Goal: Transaction & Acquisition: Purchase product/service

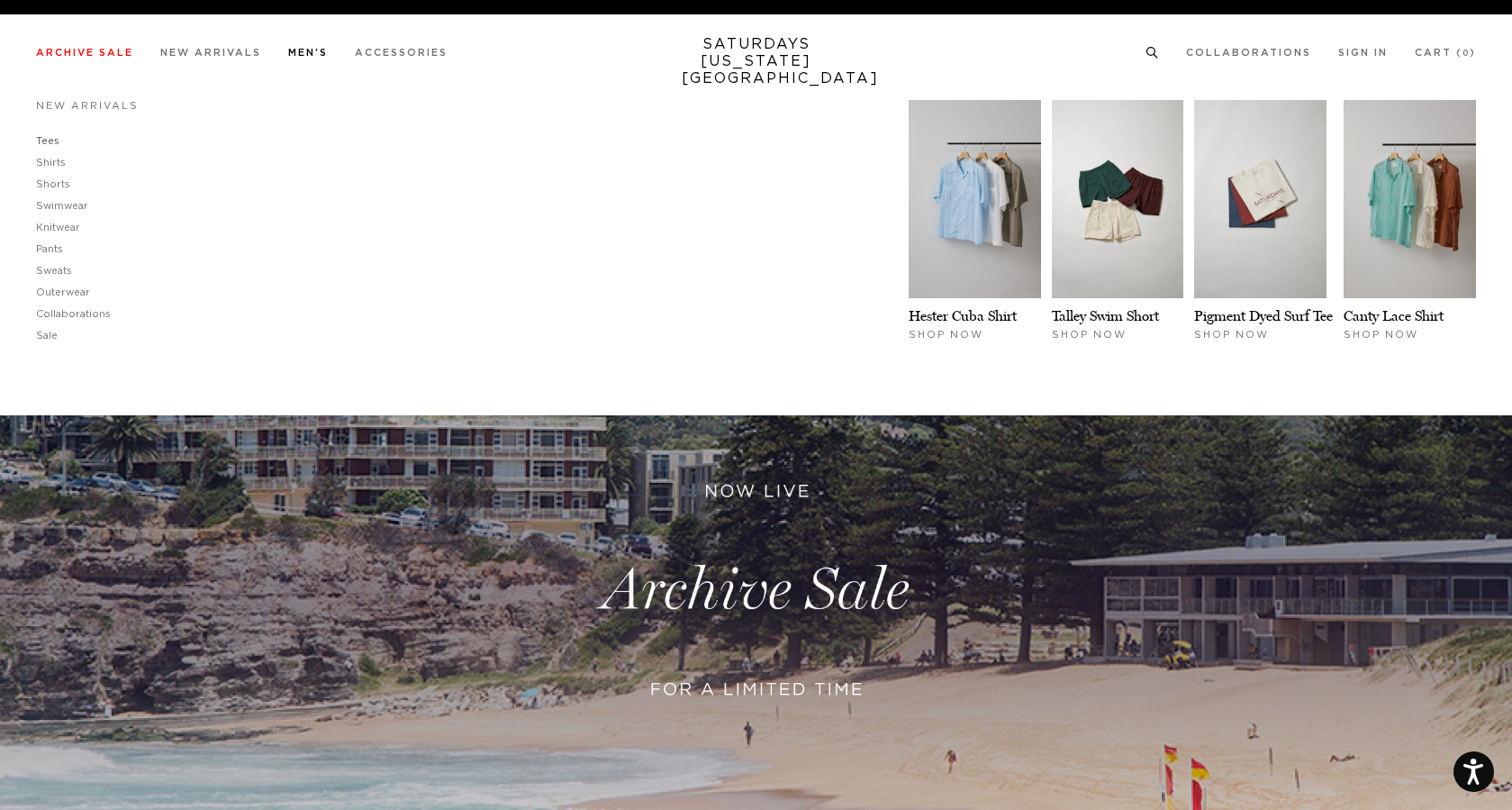
click at [46, 140] on link "Tees" at bounding box center [48, 141] width 23 height 10
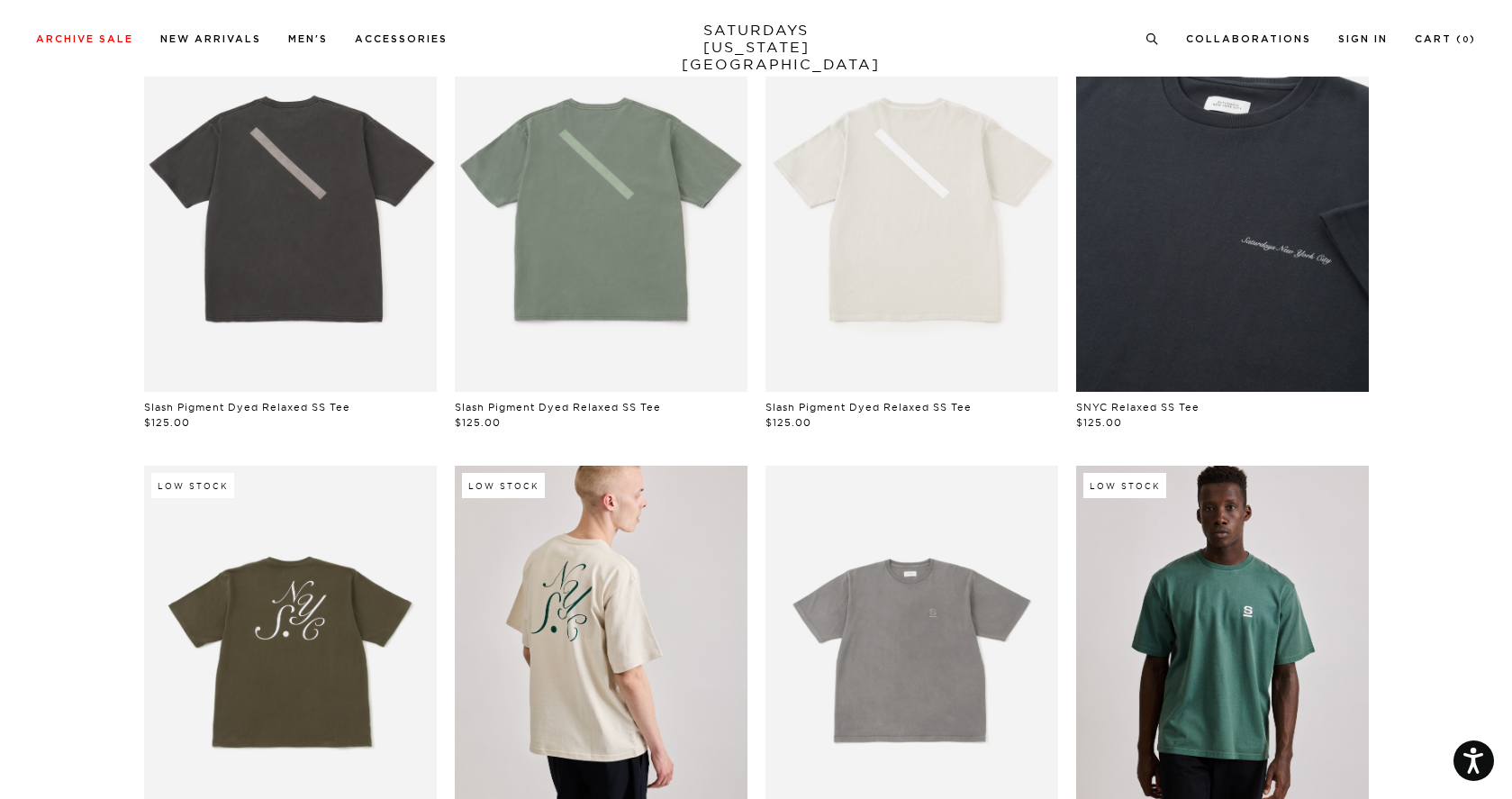
scroll to position [215, 0]
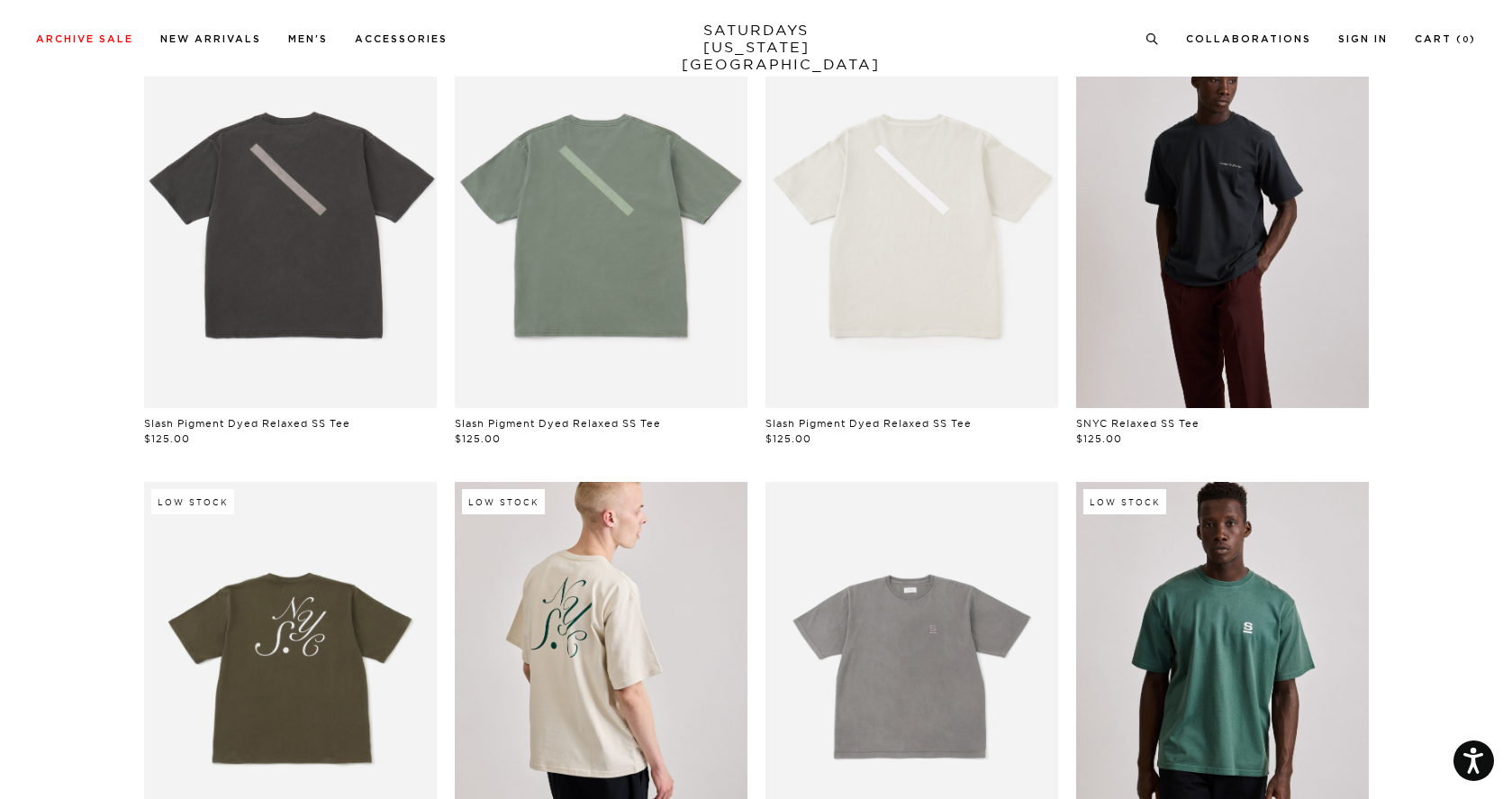
click at [1281, 266] on link at bounding box center [1223, 224] width 292 height 365
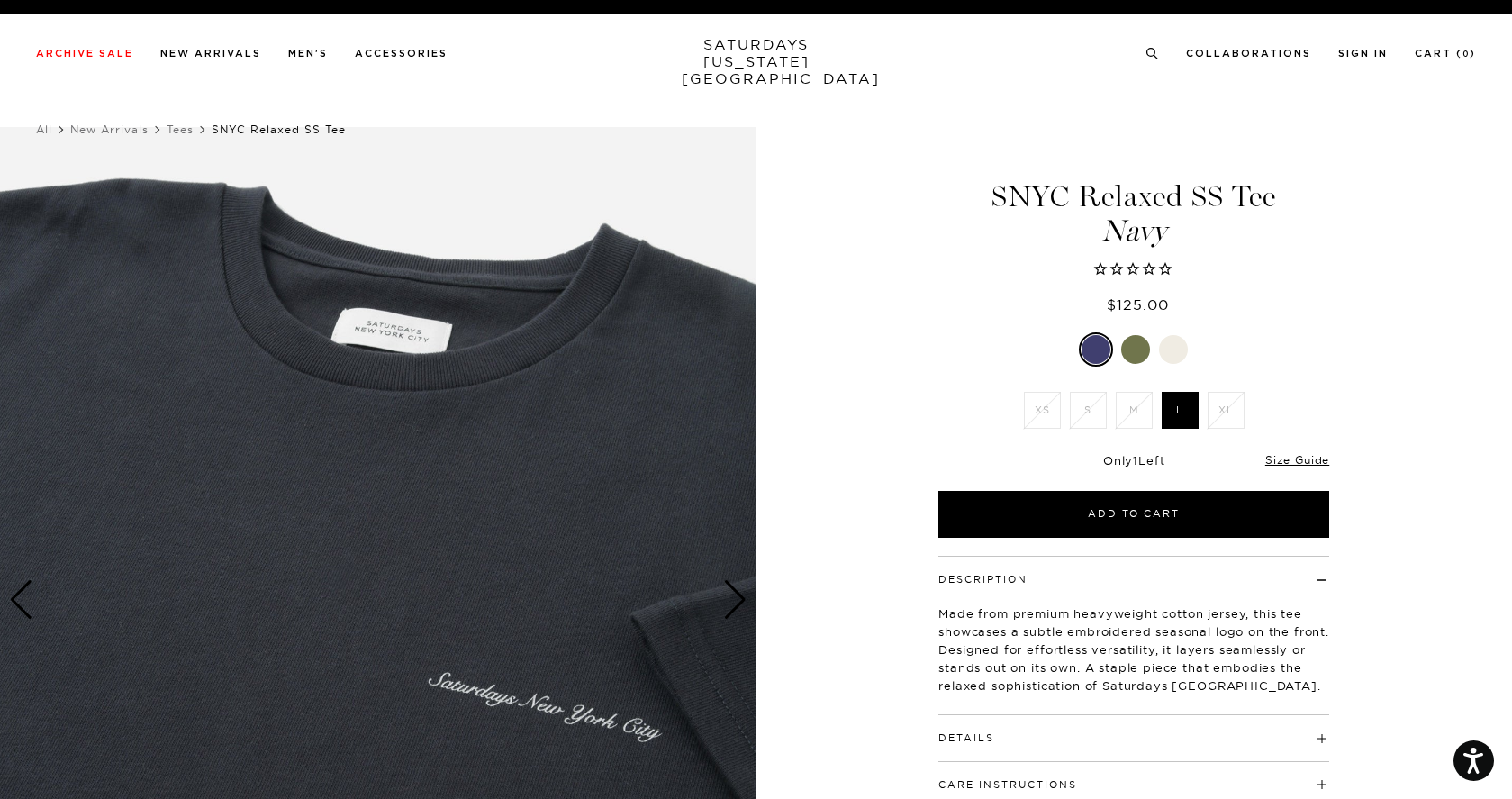
click at [1135, 335] on div at bounding box center [1136, 350] width 29 height 29
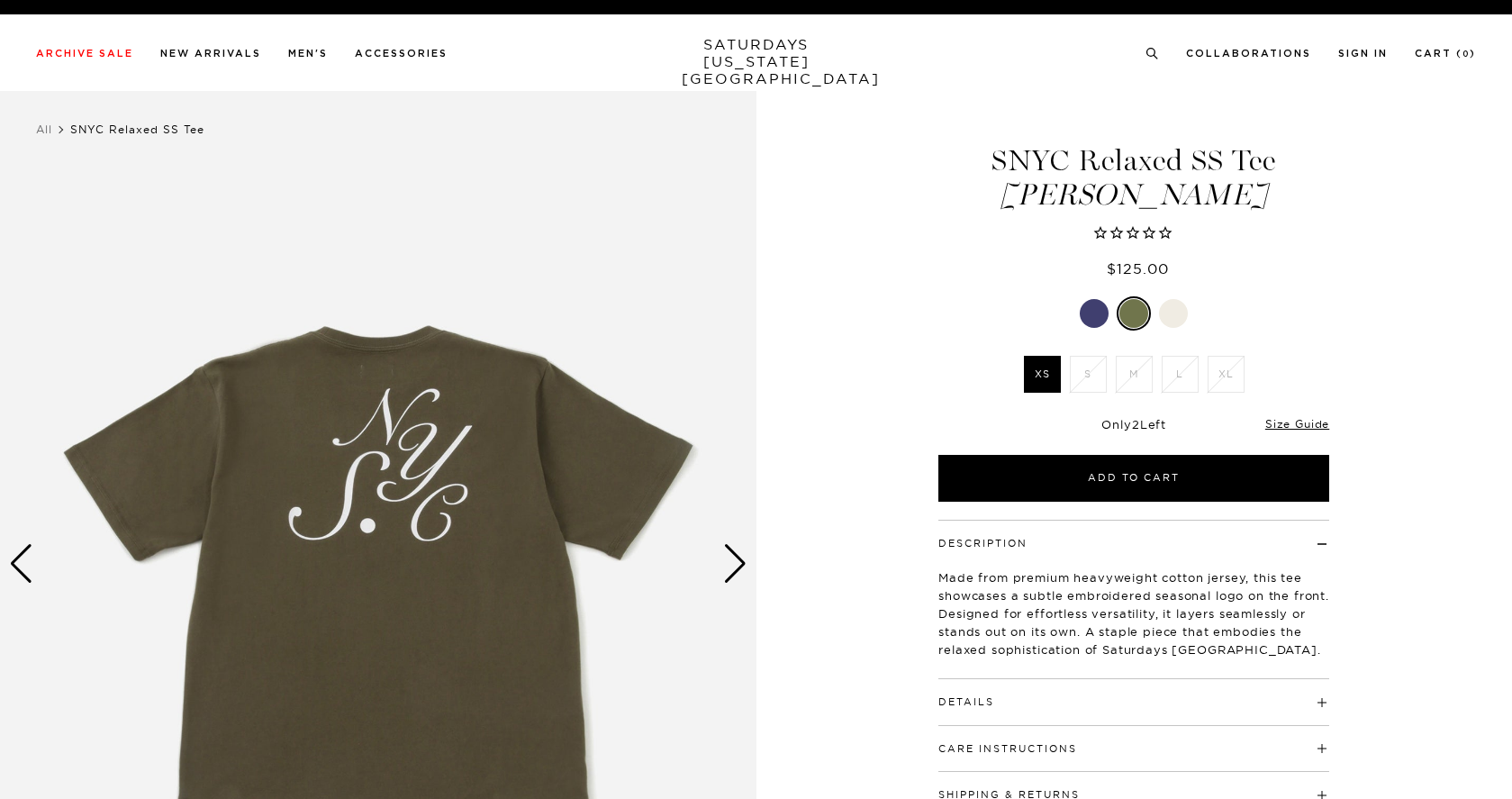
click at [1102, 312] on div at bounding box center [1094, 314] width 29 height 29
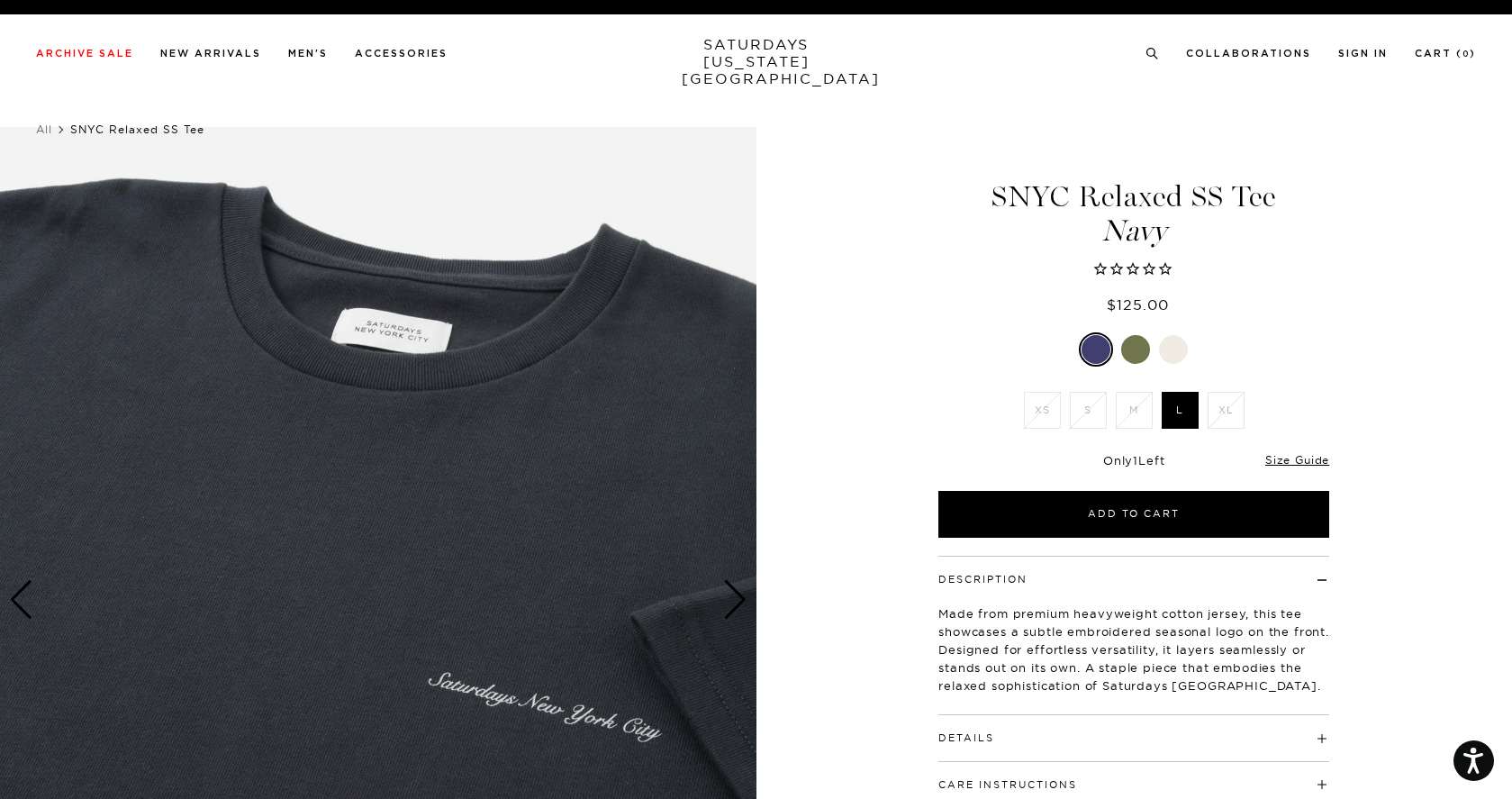
click at [1170, 335] on div at bounding box center [1174, 350] width 29 height 29
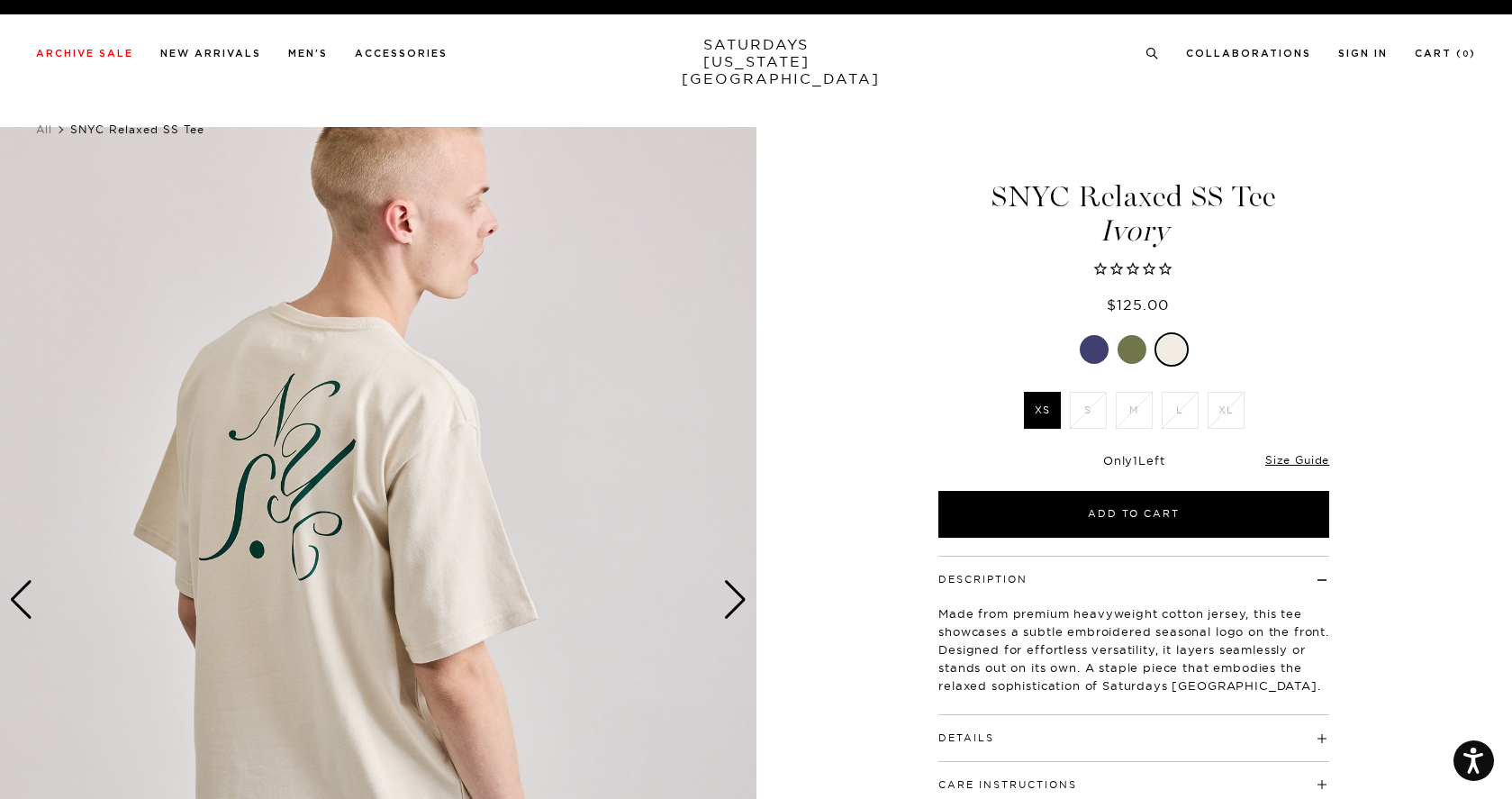
click at [1083, 335] on div at bounding box center [1094, 350] width 29 height 29
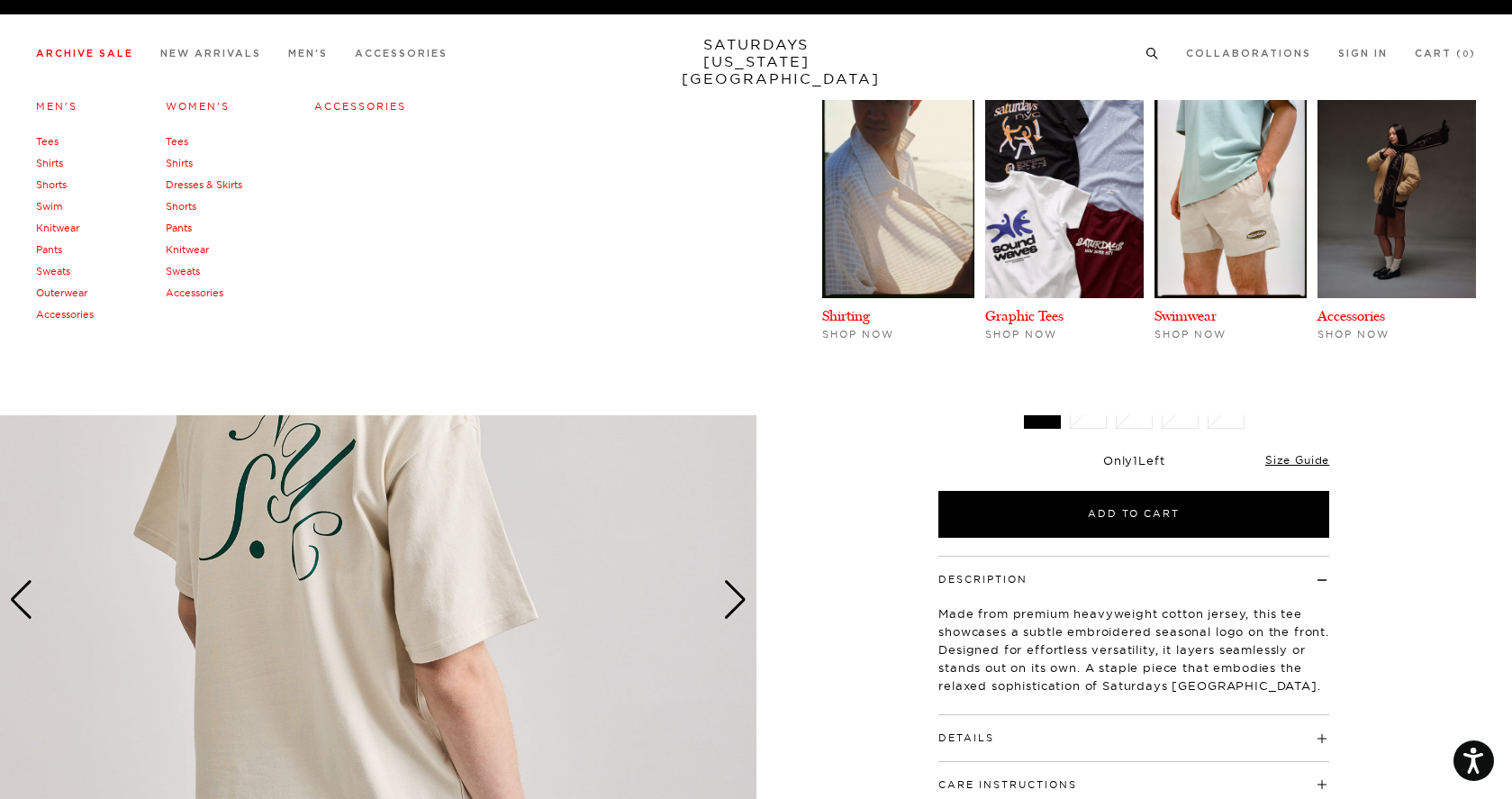
click at [54, 146] on link "Tees" at bounding box center [47, 141] width 22 height 13
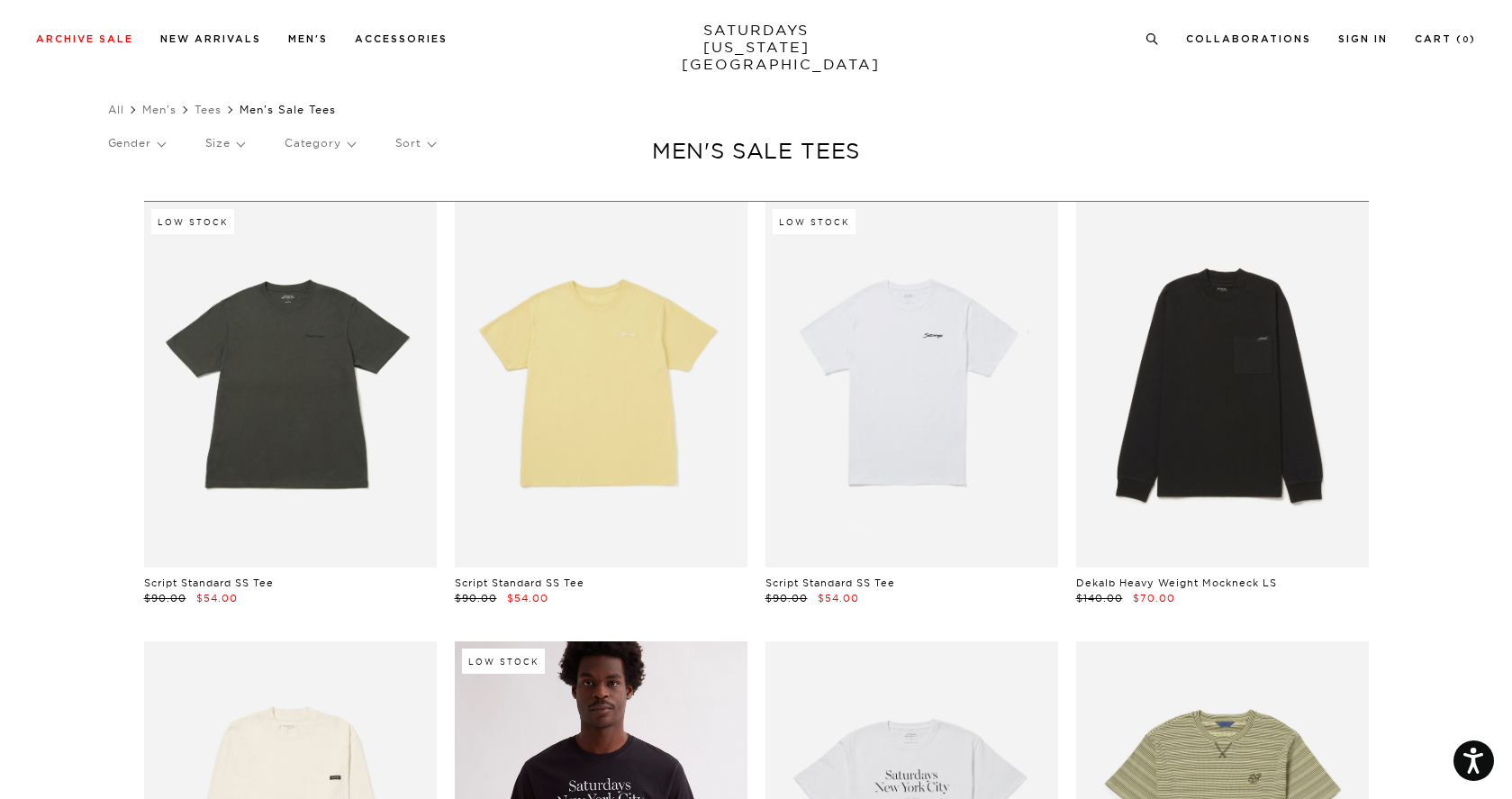
scroll to position [19, 0]
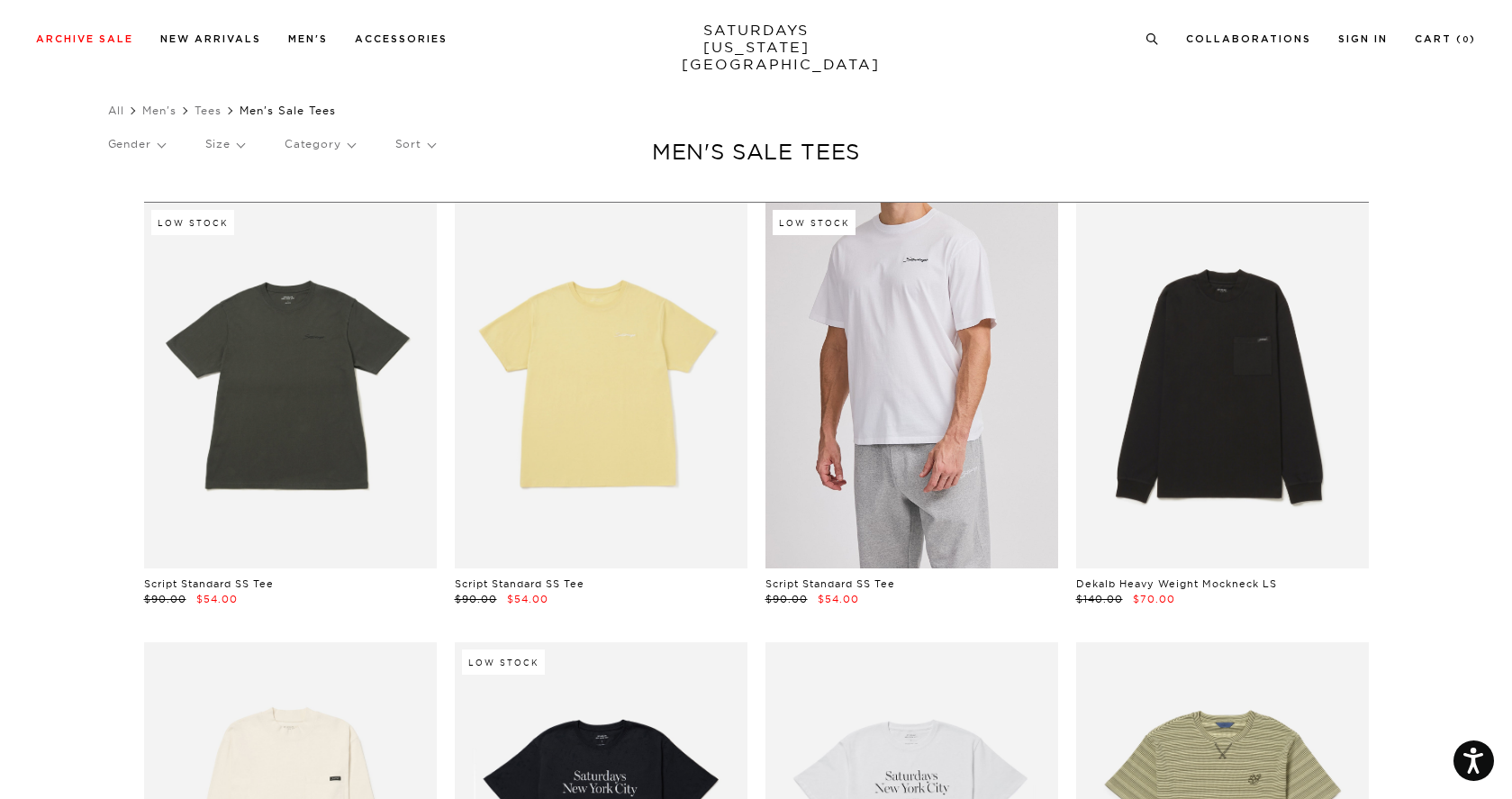
click at [893, 376] on link at bounding box center [912, 385] width 292 height 365
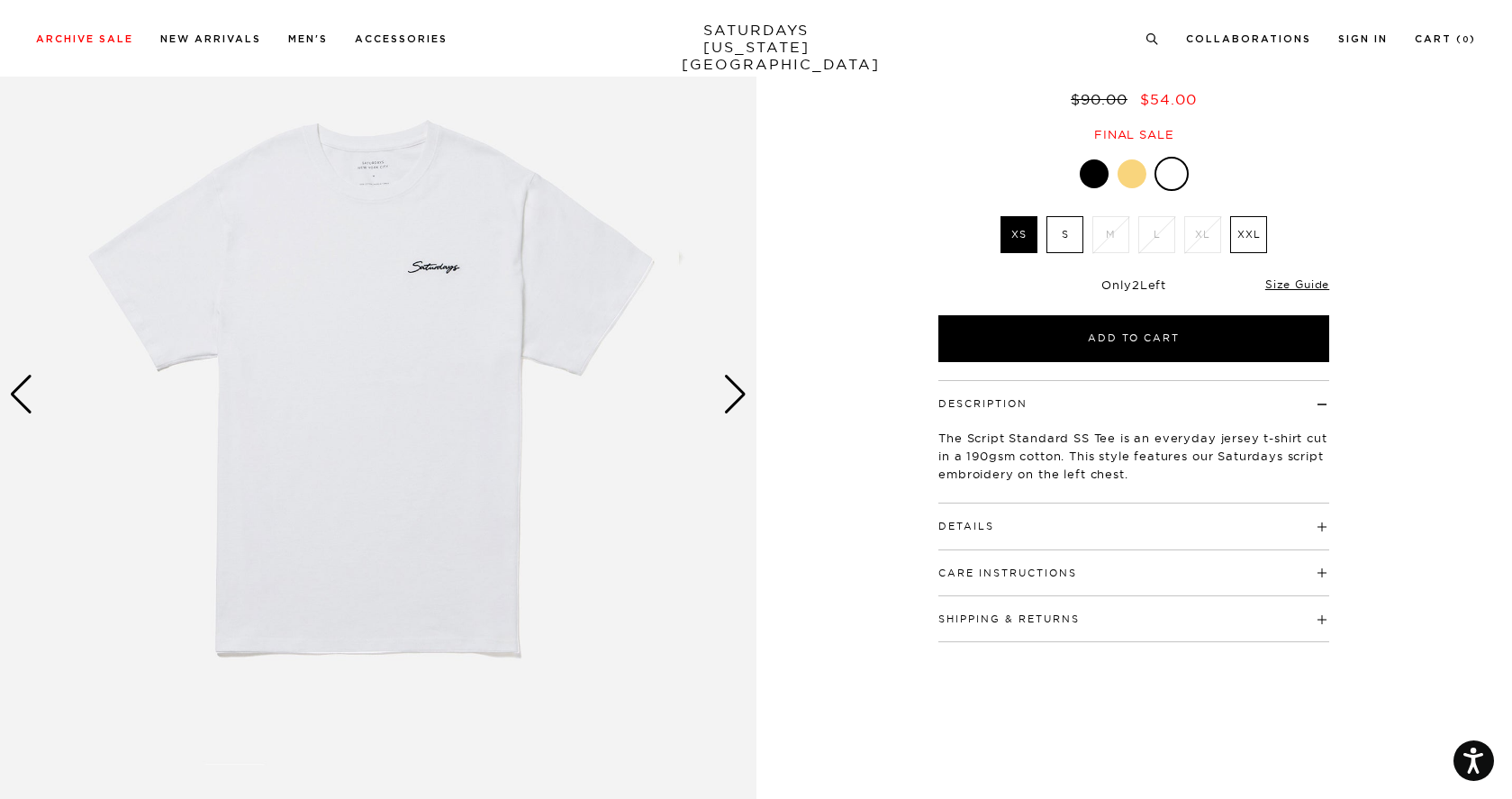
scroll to position [65, 0]
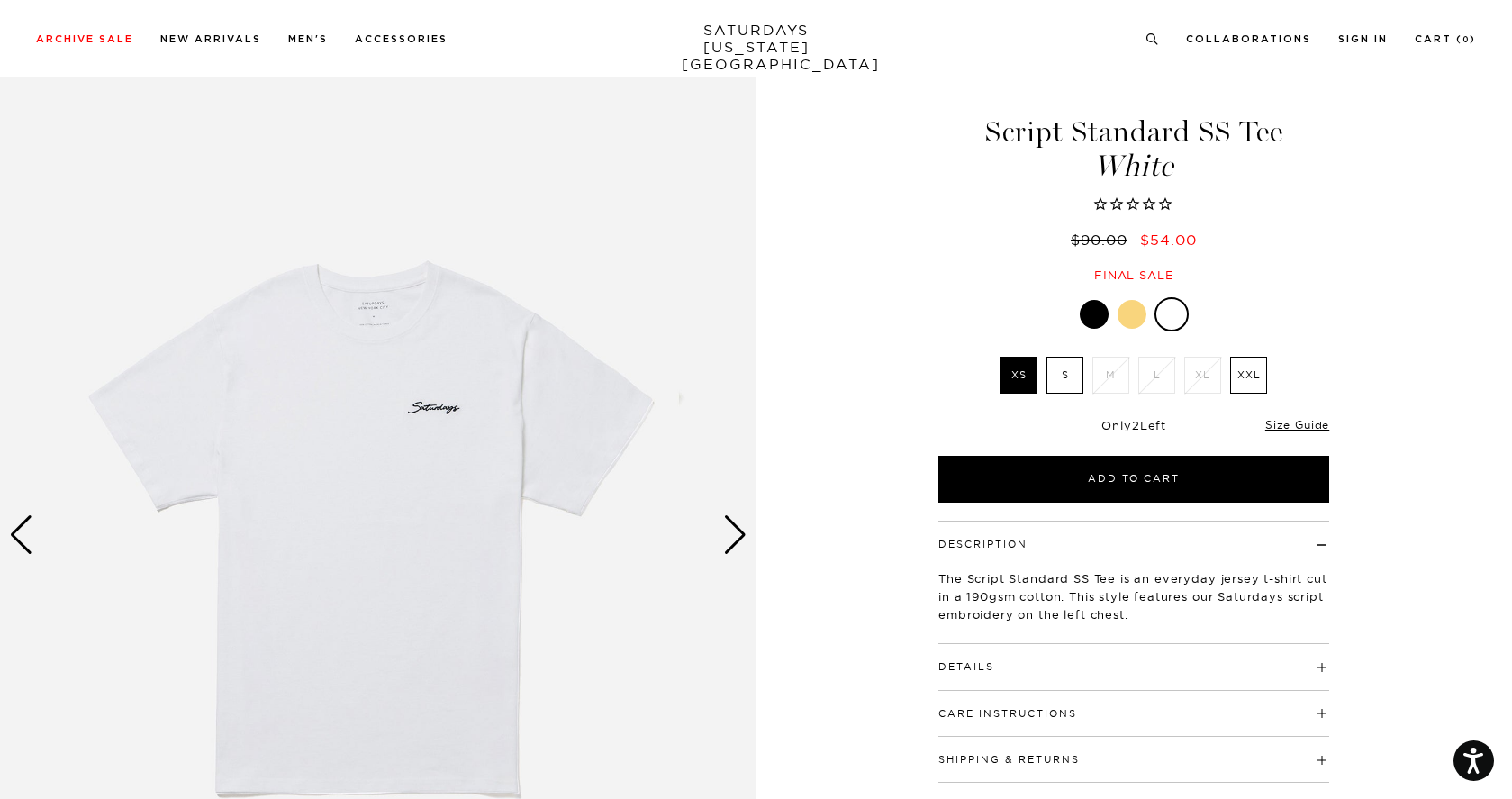
click at [1095, 300] on div at bounding box center [1094, 315] width 29 height 29
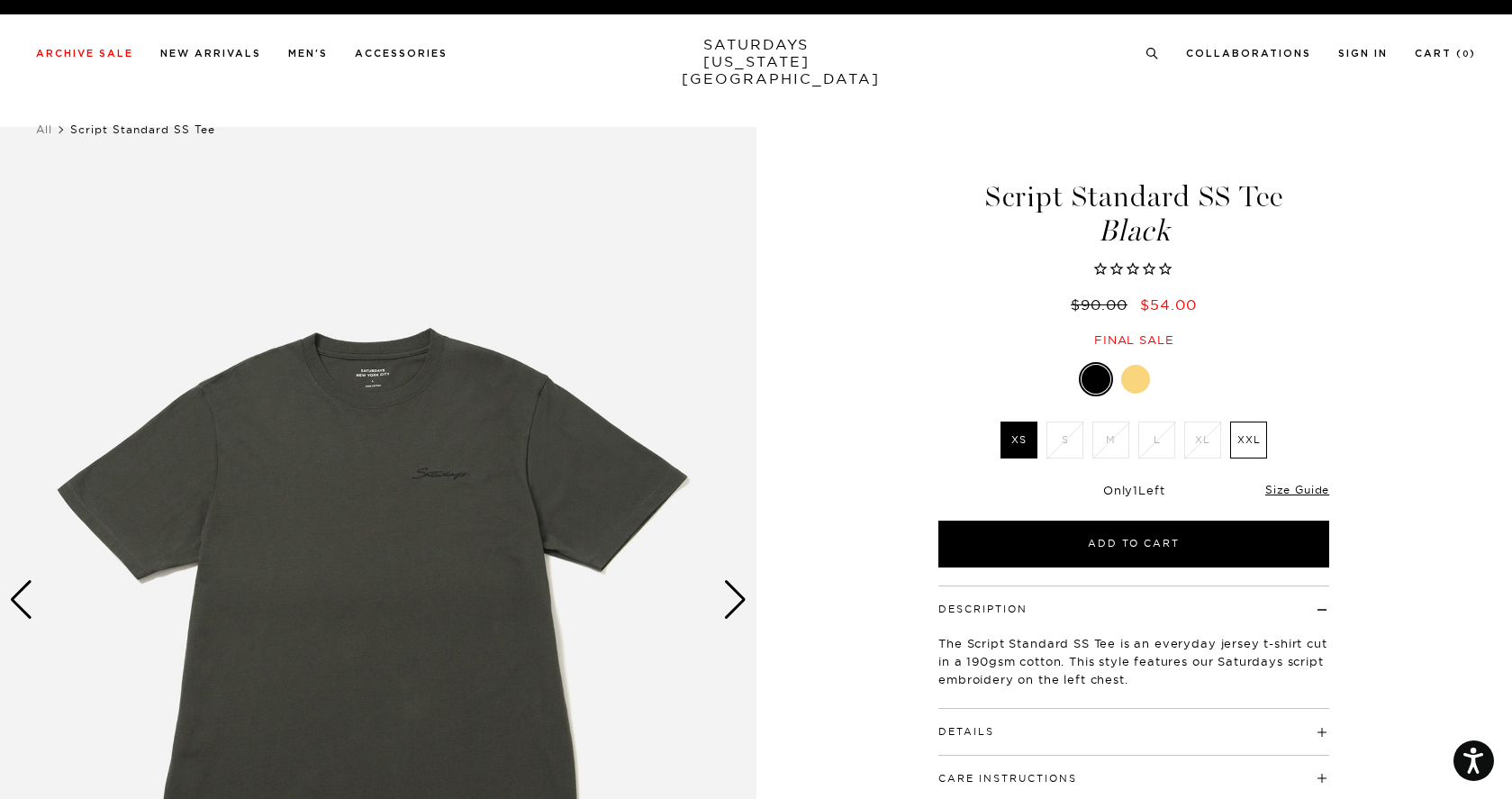
click at [1135, 364] on div at bounding box center [1136, 379] width 29 height 29
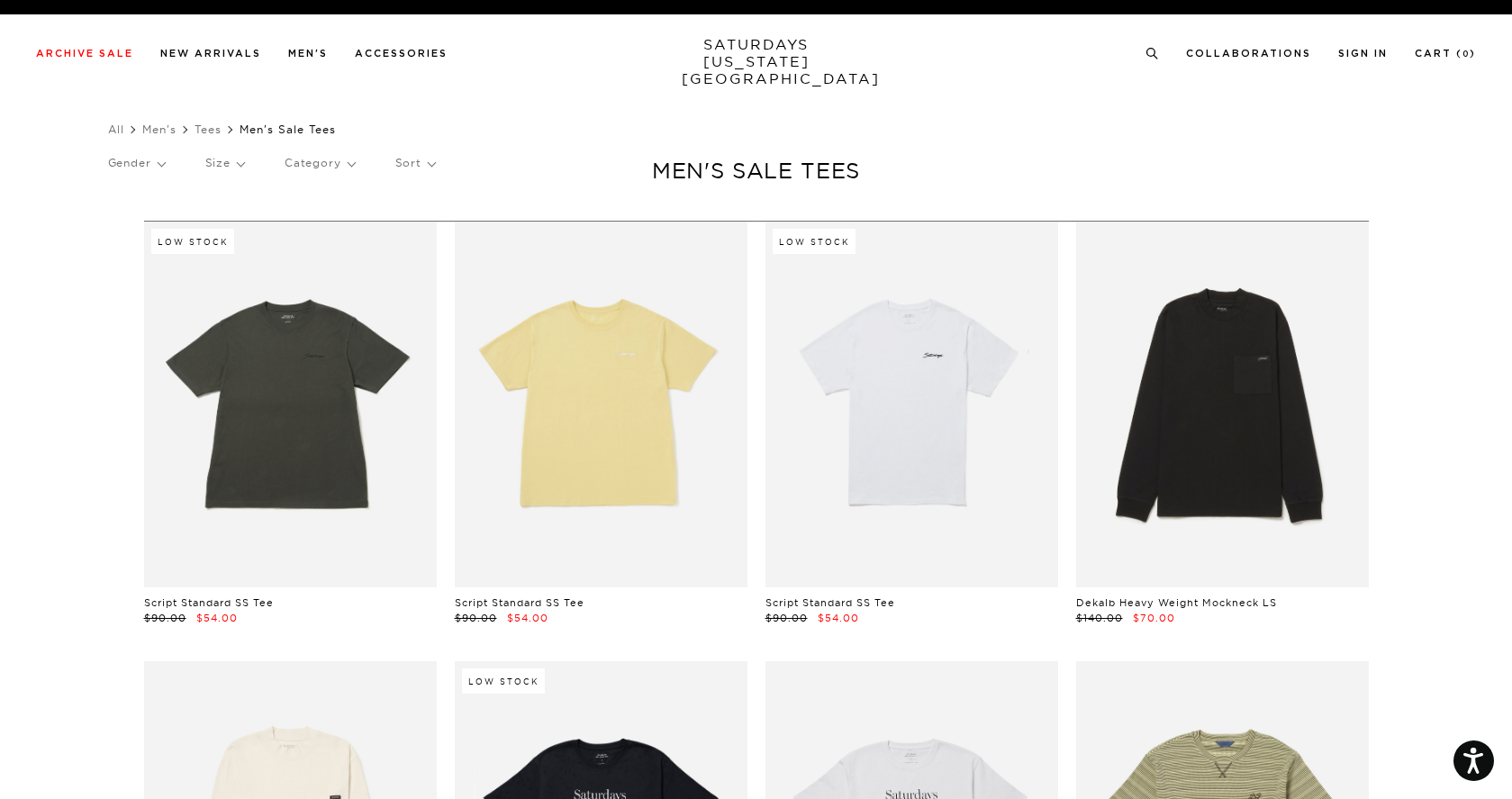
click at [245, 157] on p "Size" at bounding box center [225, 163] width 39 height 42
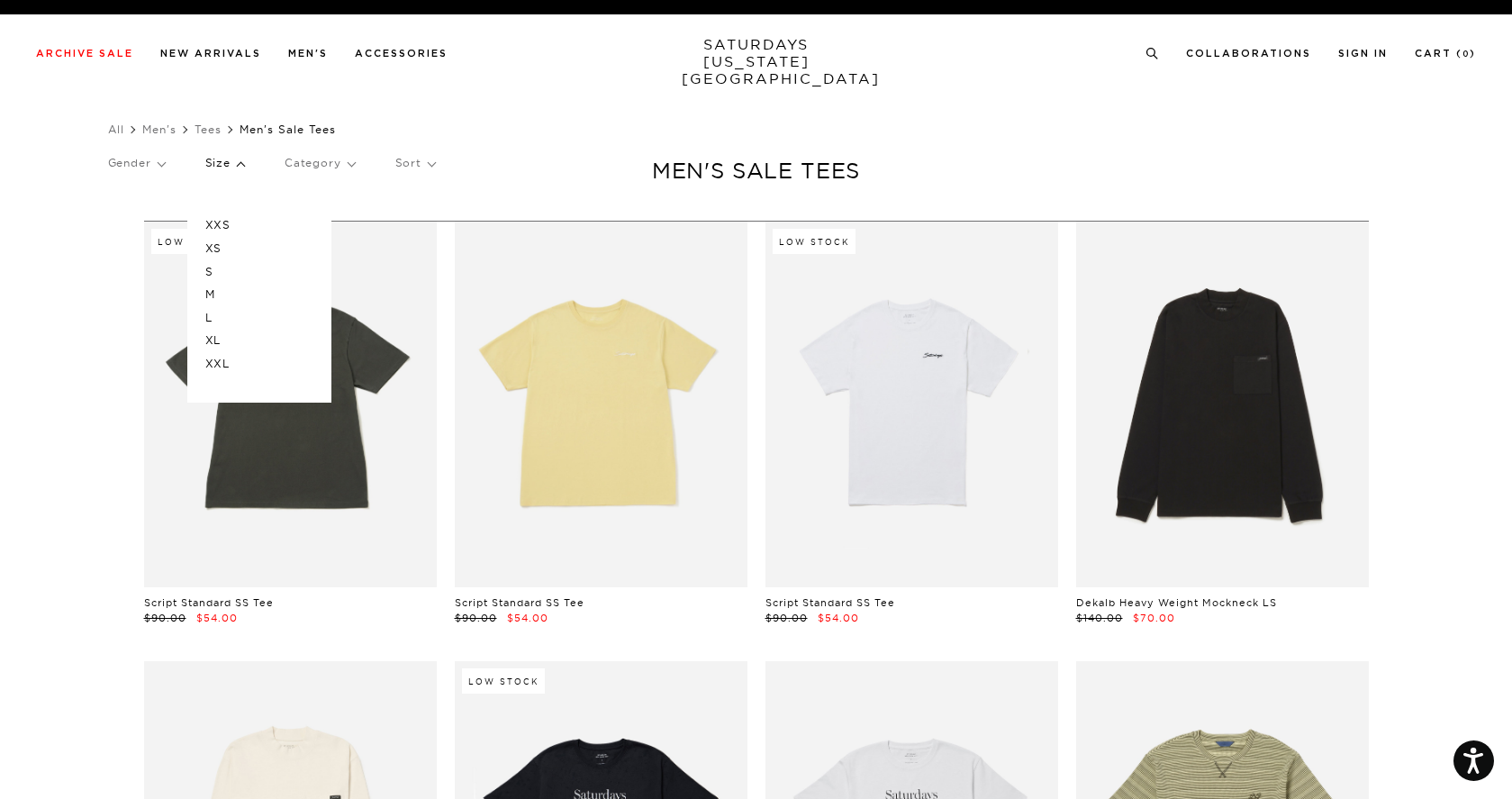
click at [216, 316] on p "L" at bounding box center [259, 318] width 108 height 23
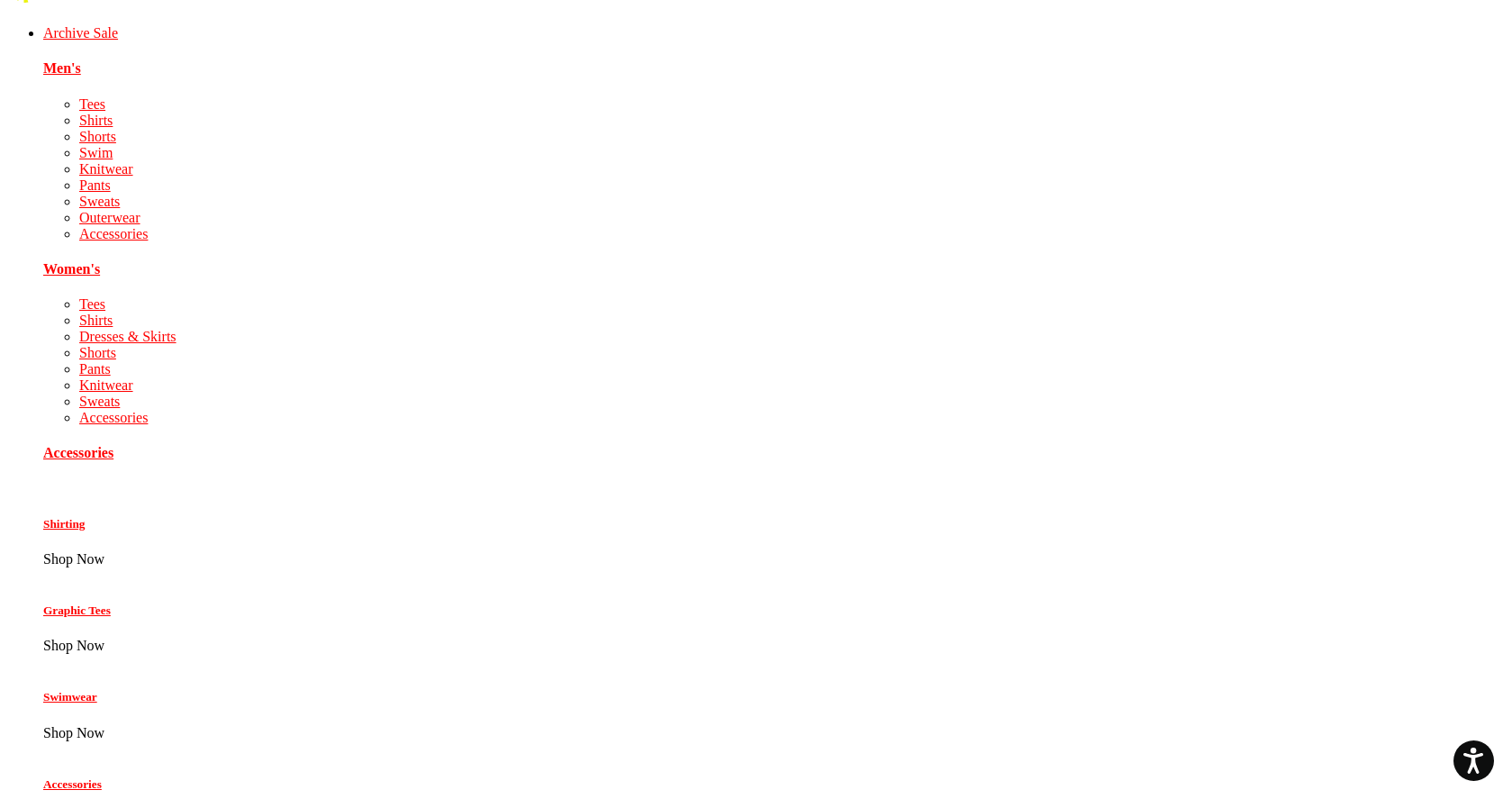
scroll to position [171, 0]
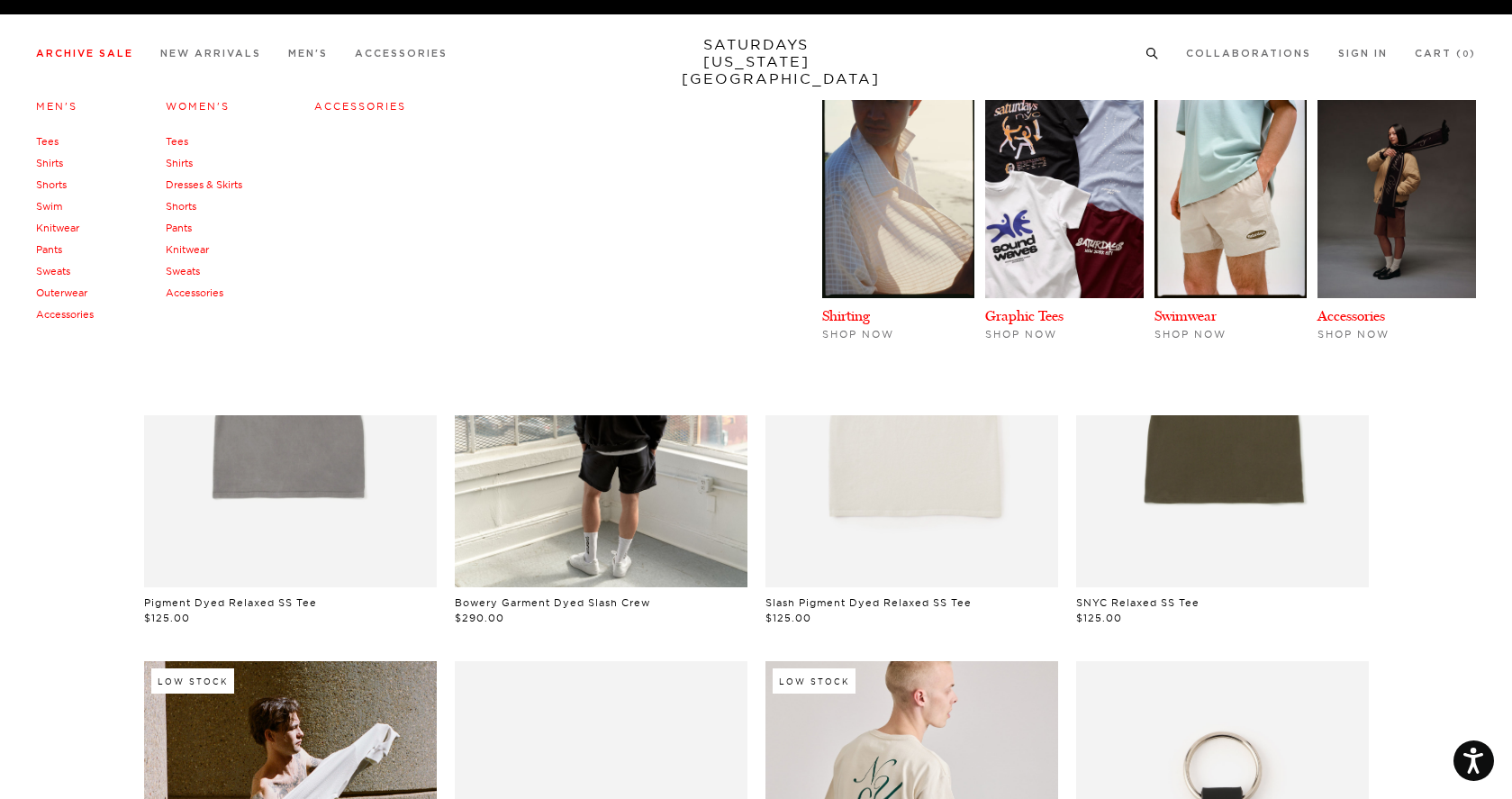
click at [54, 163] on link "Shirts" at bounding box center [50, 163] width 27 height 13
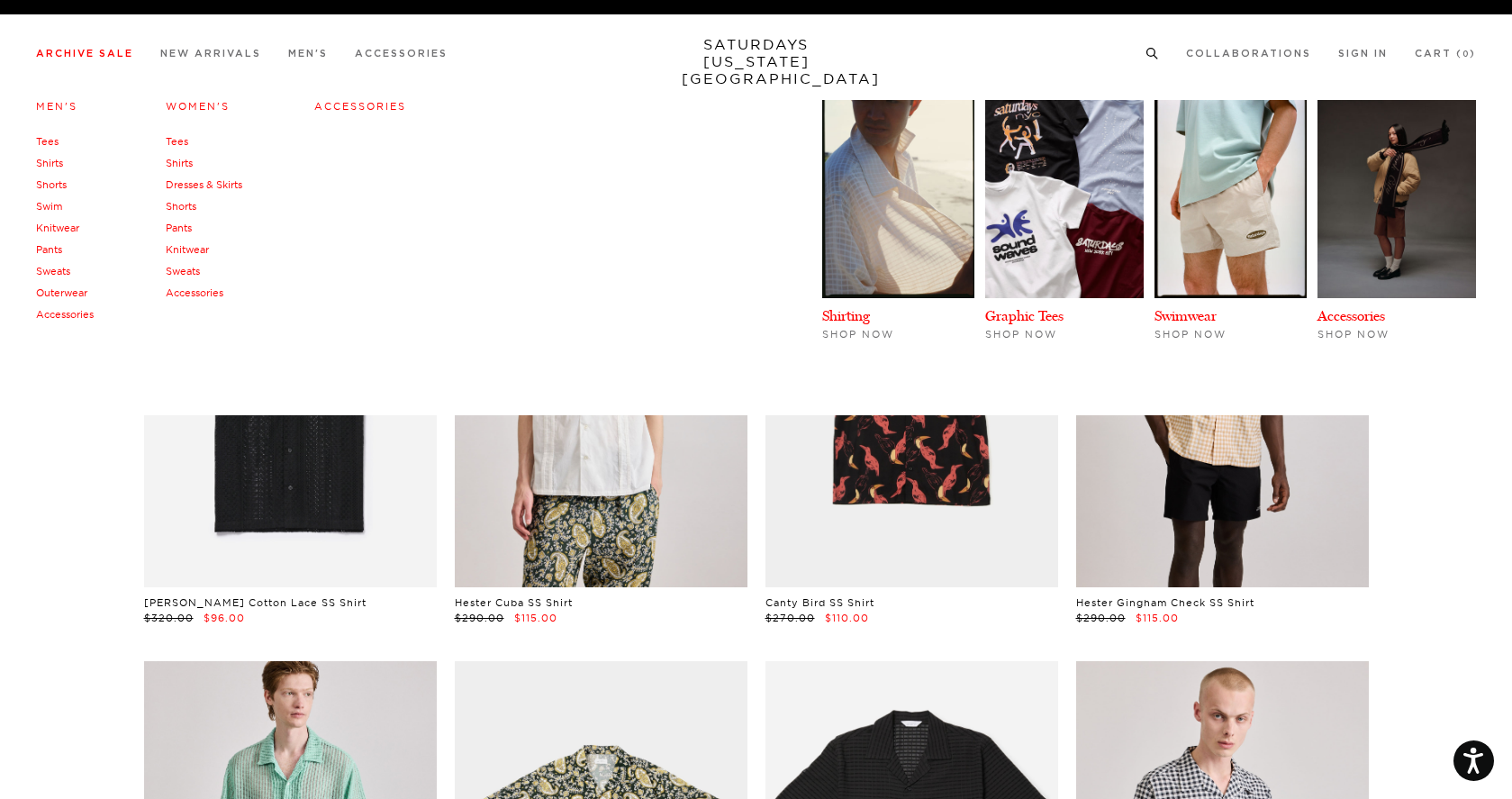
click at [54, 250] on link "Pants" at bounding box center [49, 249] width 26 height 13
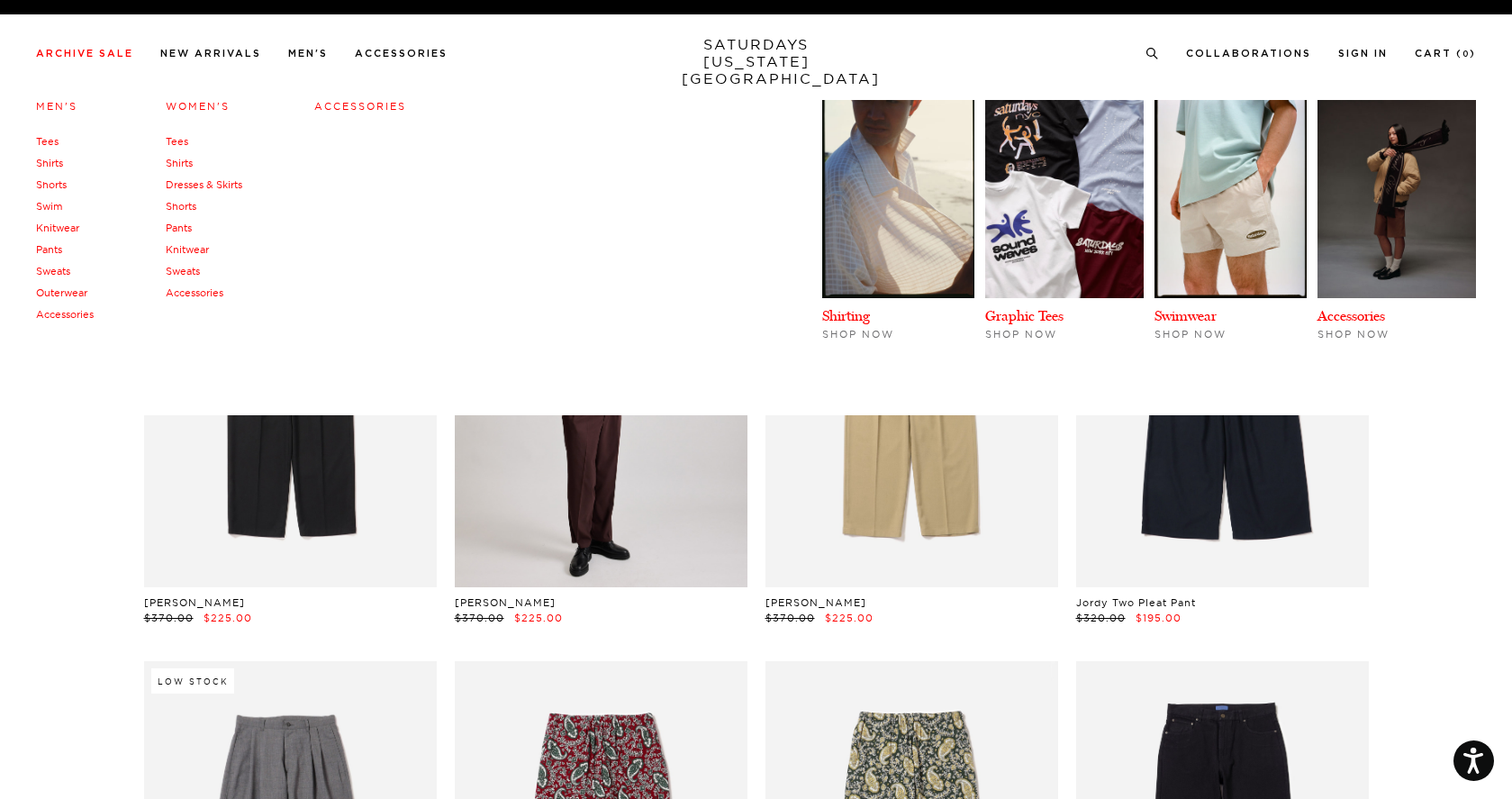
click at [49, 137] on link "Tees" at bounding box center [47, 141] width 22 height 13
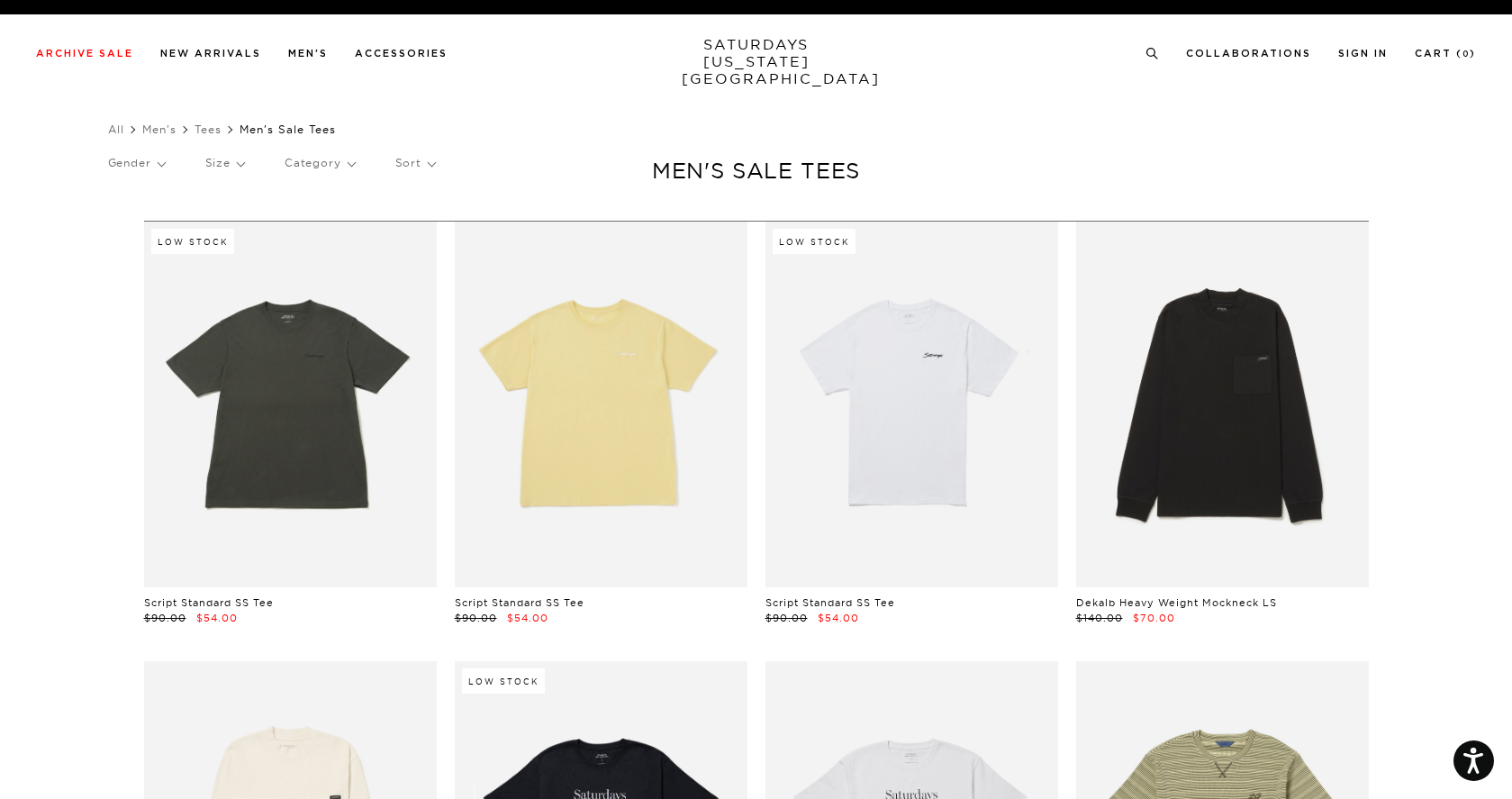
click at [226, 168] on p "Size" at bounding box center [225, 163] width 39 height 42
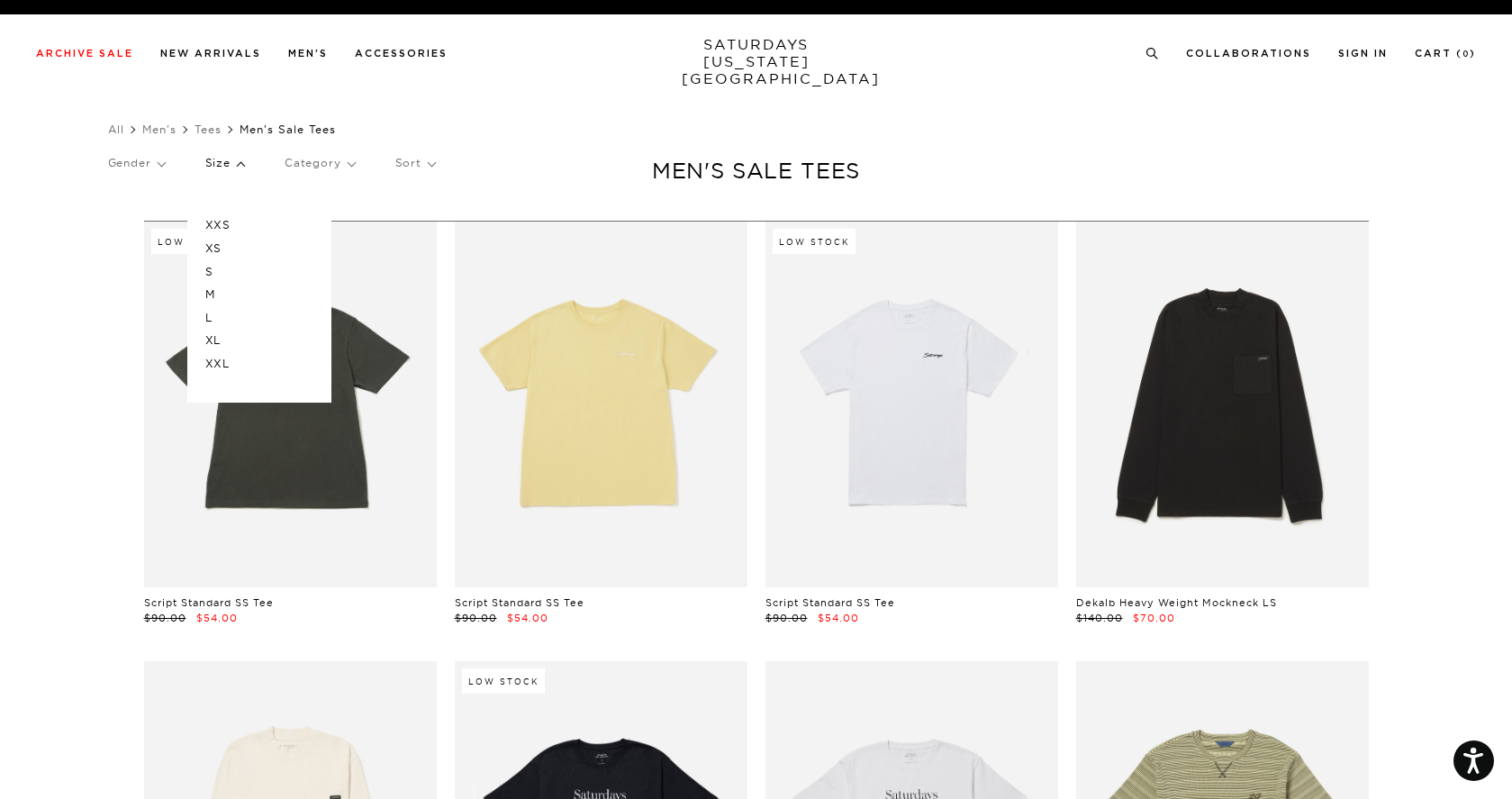
click at [218, 322] on p "L" at bounding box center [259, 318] width 108 height 23
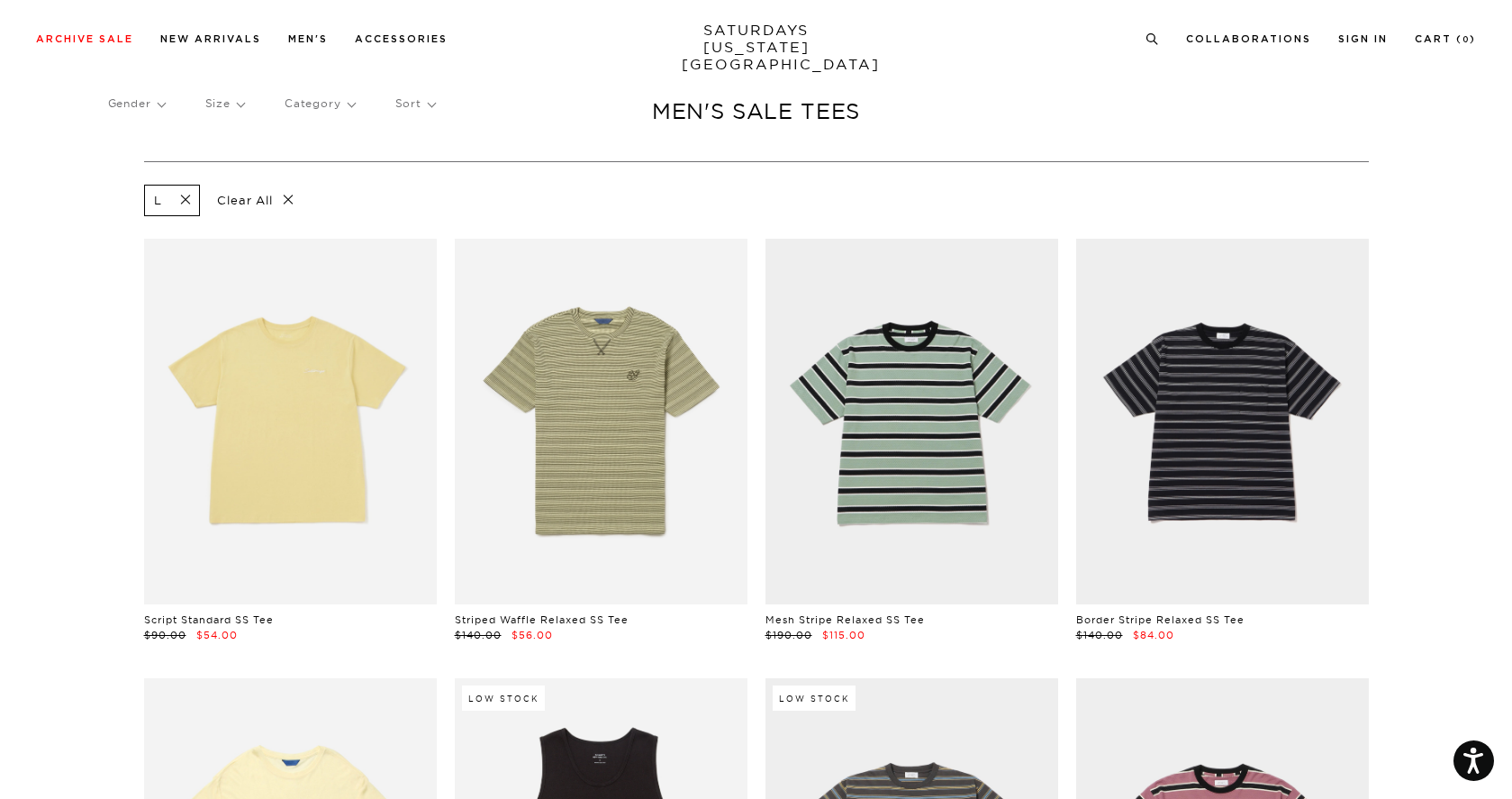
scroll to position [16, 0]
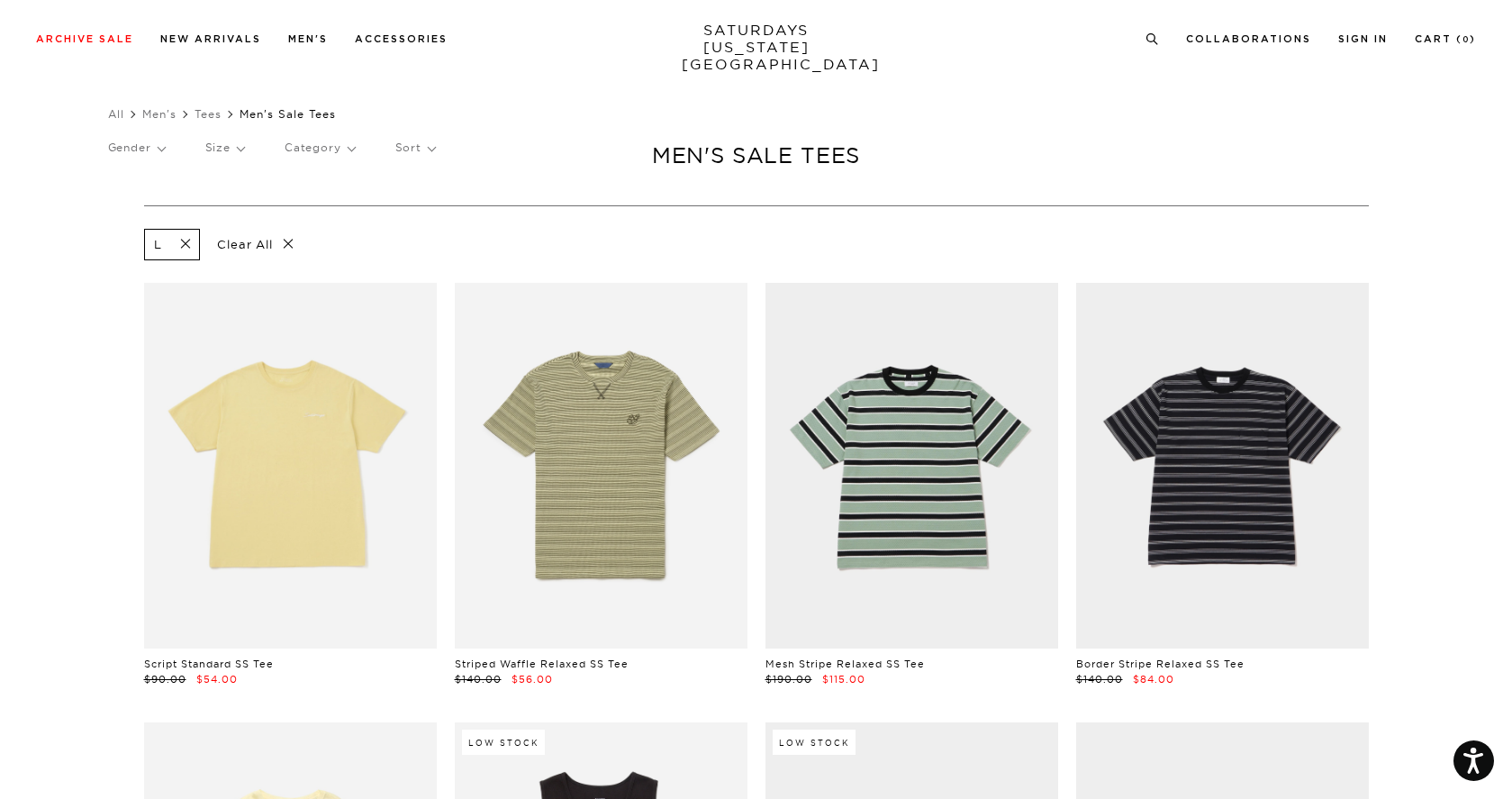
click at [165, 153] on p "Gender" at bounding box center [136, 147] width 57 height 42
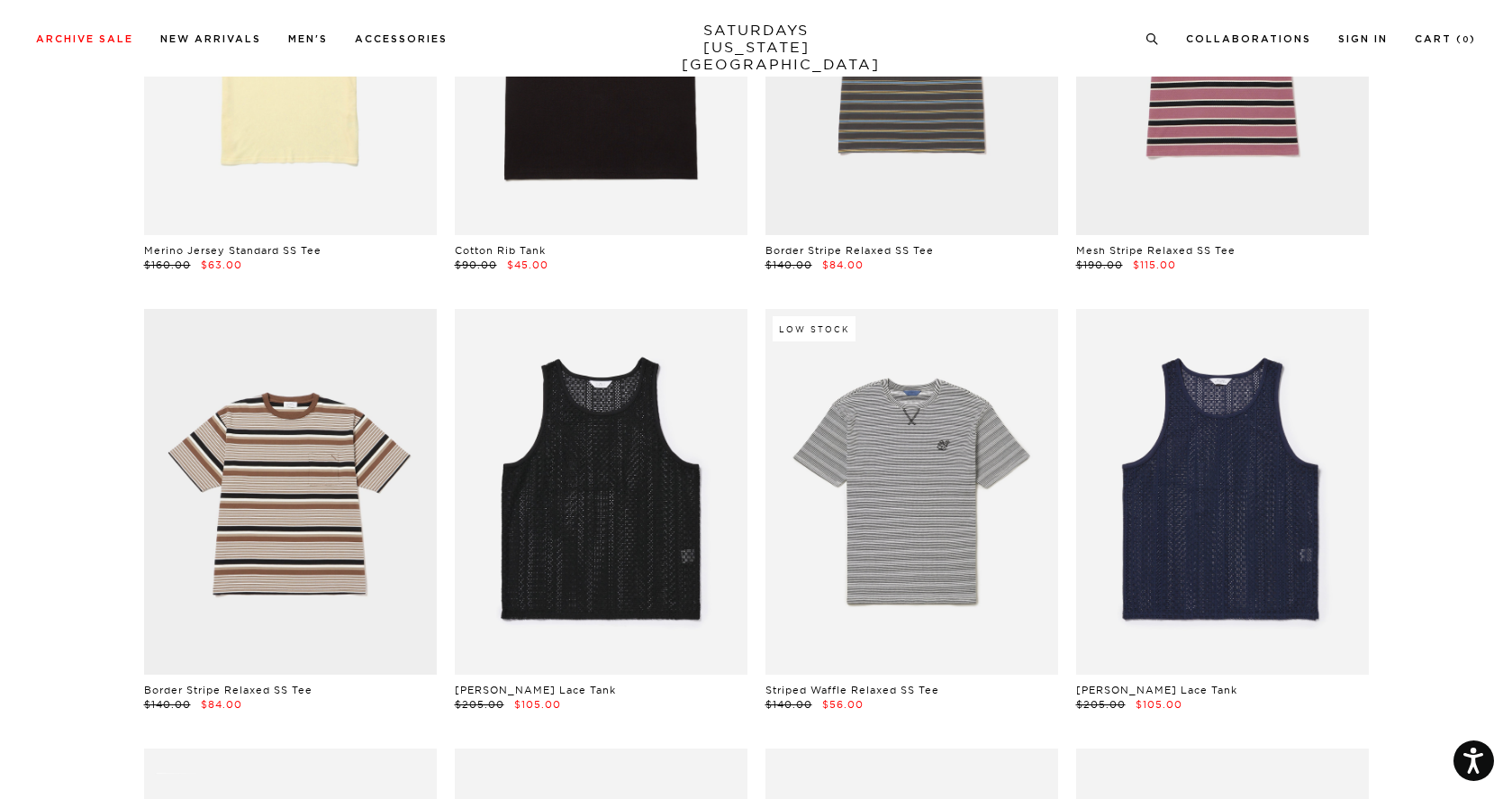
scroll to position [0, 0]
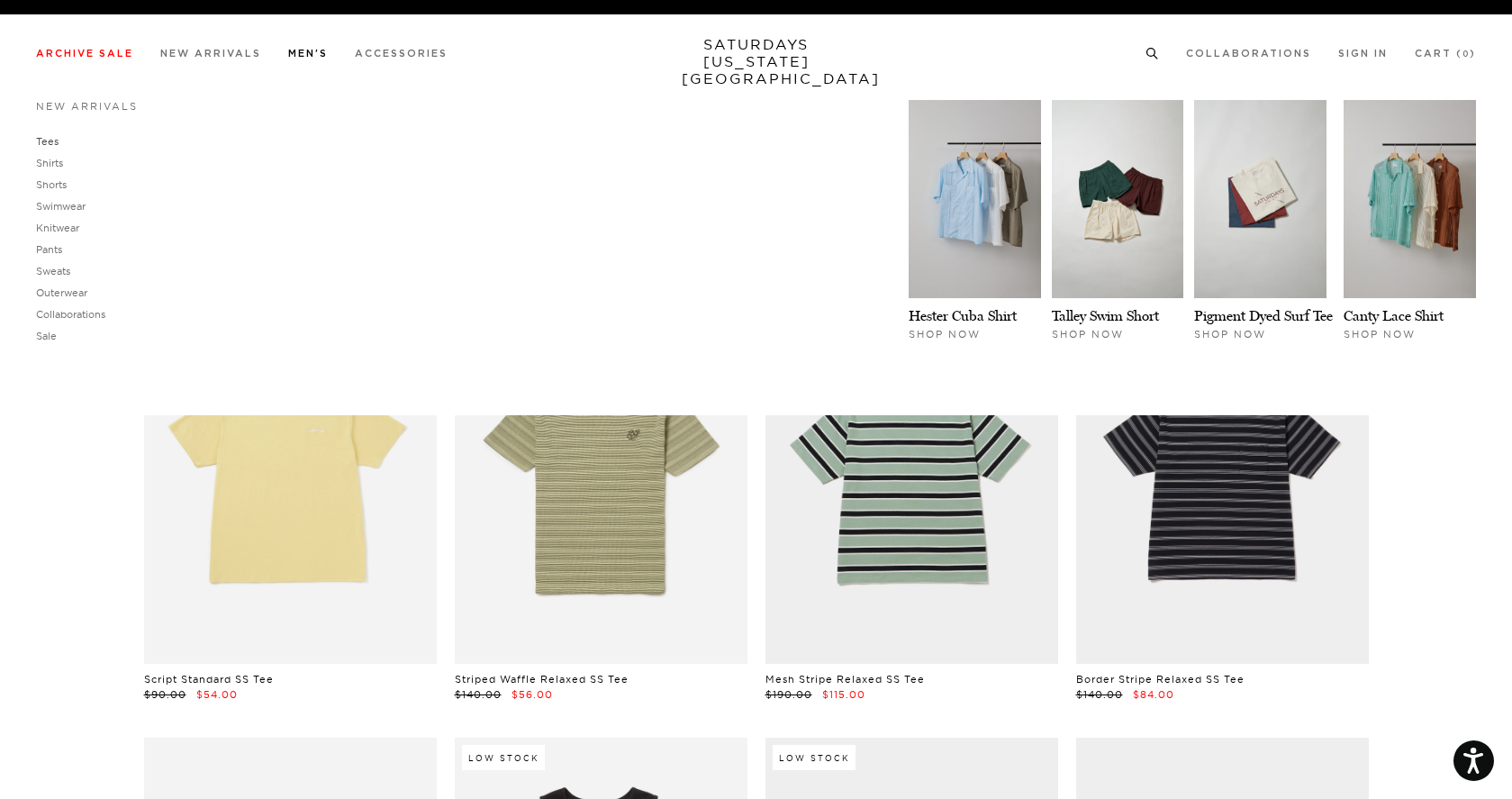
click at [46, 141] on link "Tees" at bounding box center [47, 141] width 22 height 13
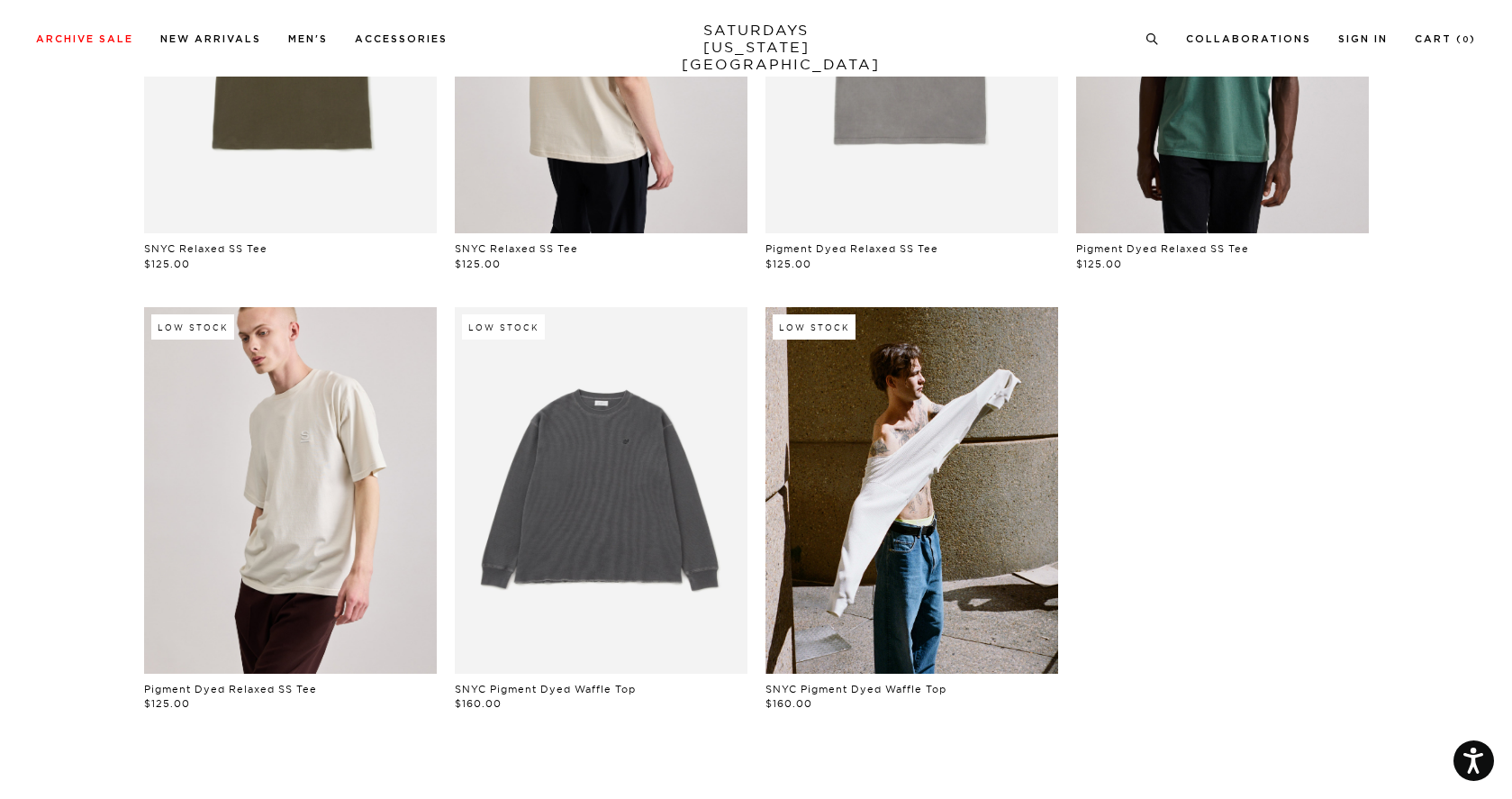
scroll to position [891, 0]
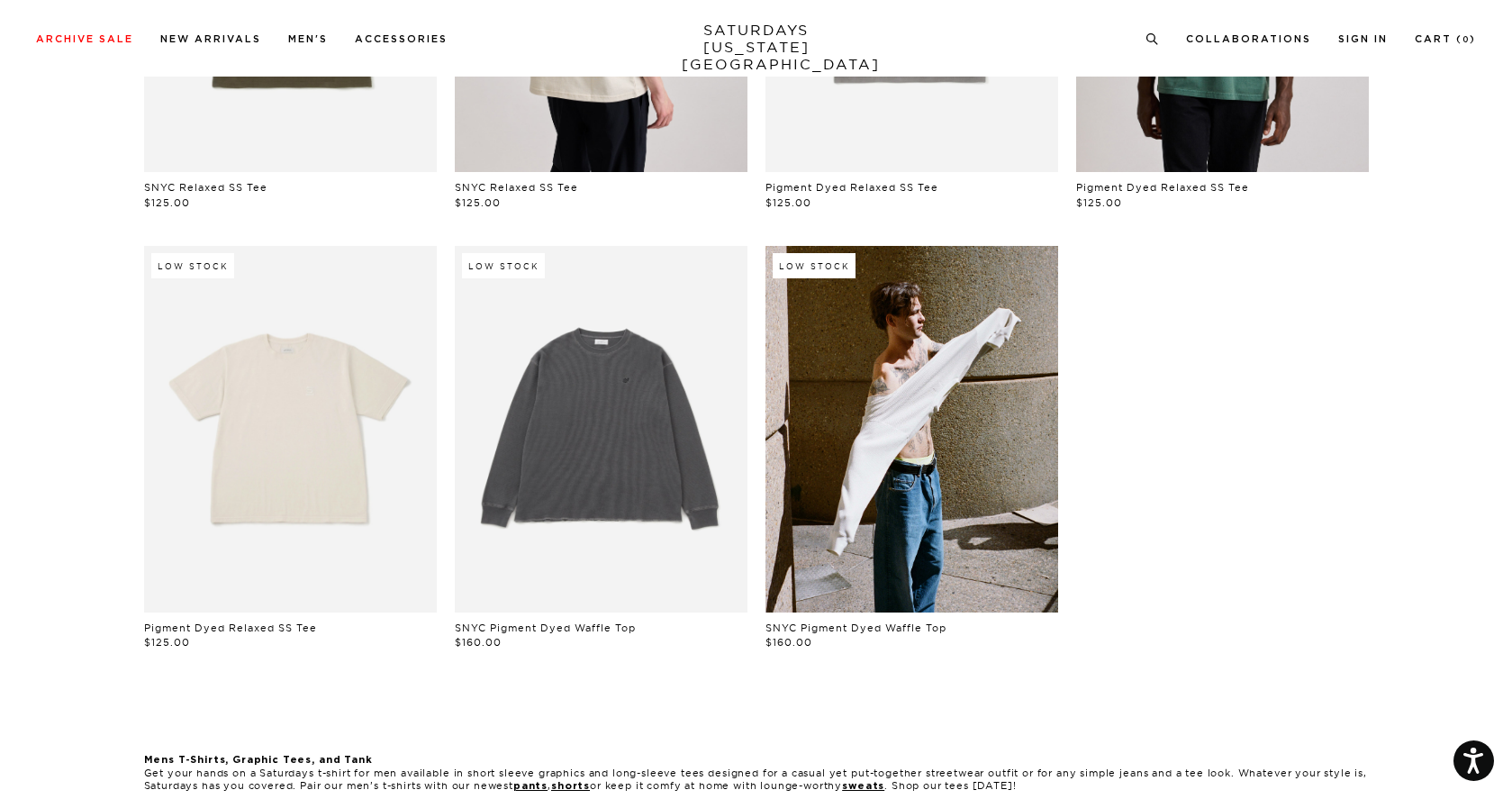
click at [334, 440] on link at bounding box center [290, 428] width 292 height 365
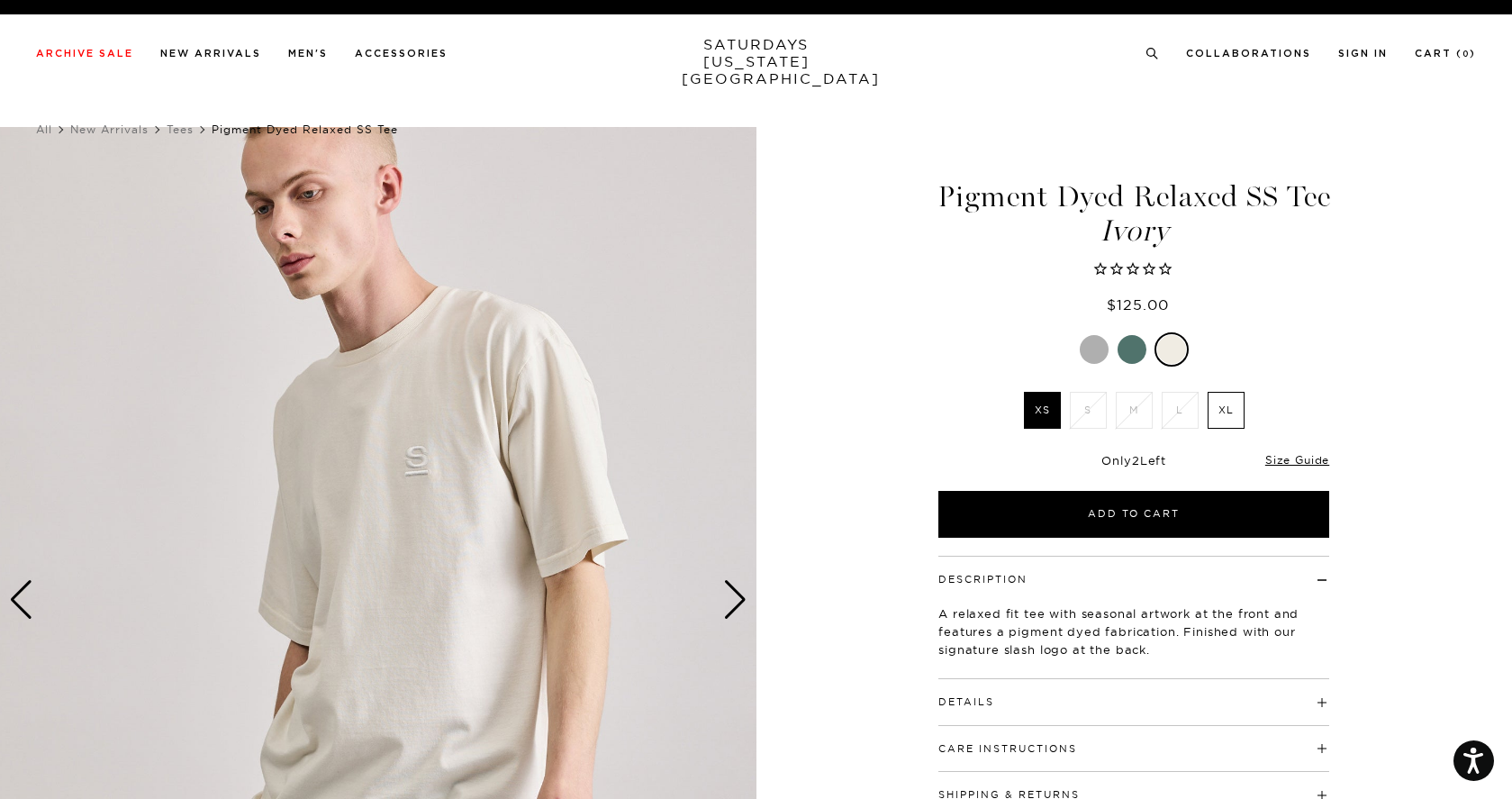
click at [1110, 332] on div at bounding box center [1133, 349] width 391 height 34
click at [1095, 335] on div at bounding box center [1094, 350] width 29 height 29
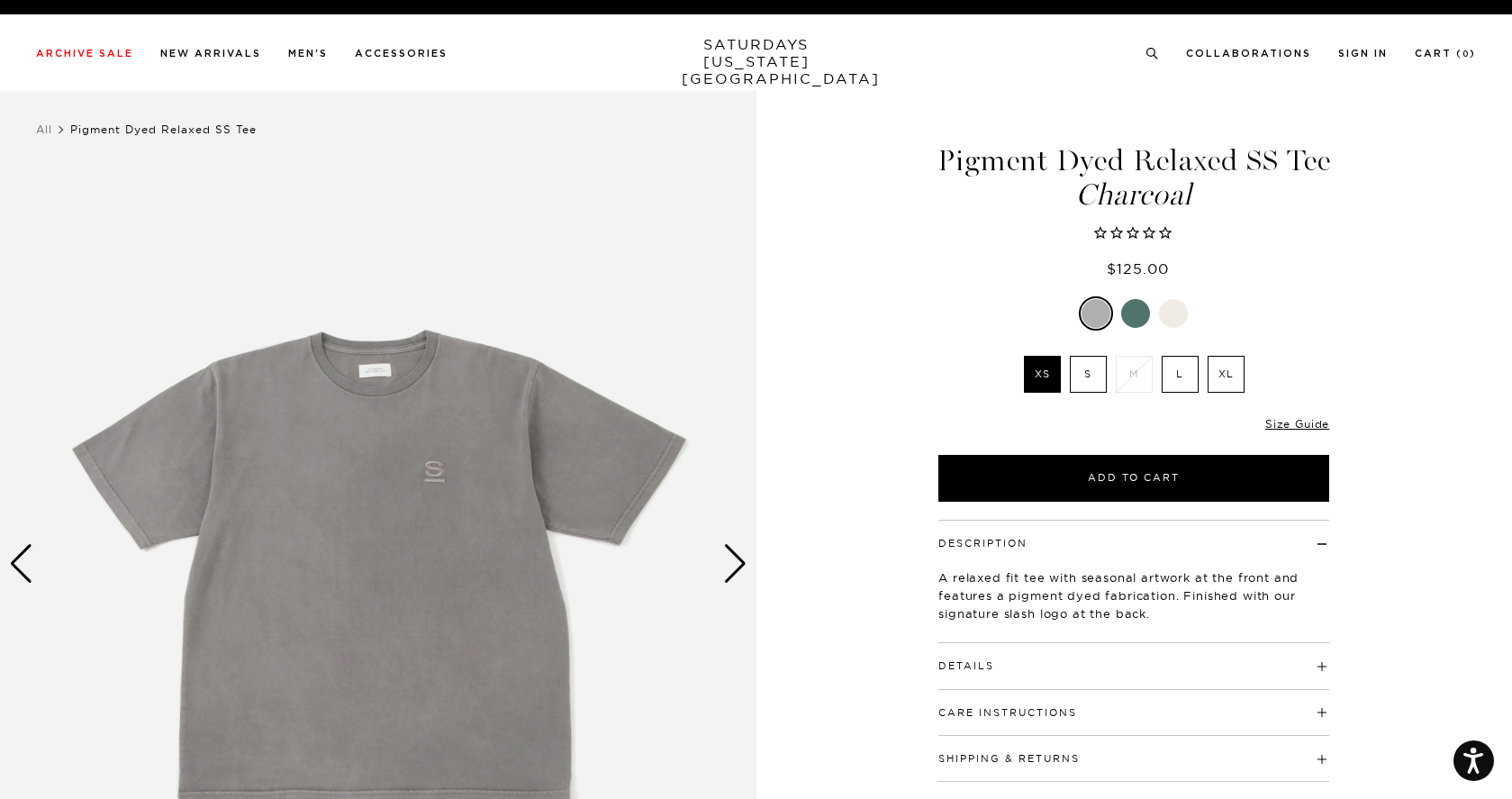
click at [1173, 378] on label "L" at bounding box center [1180, 374] width 37 height 37
click at [0, 0] on input "L" at bounding box center [0, 0] width 0 height 0
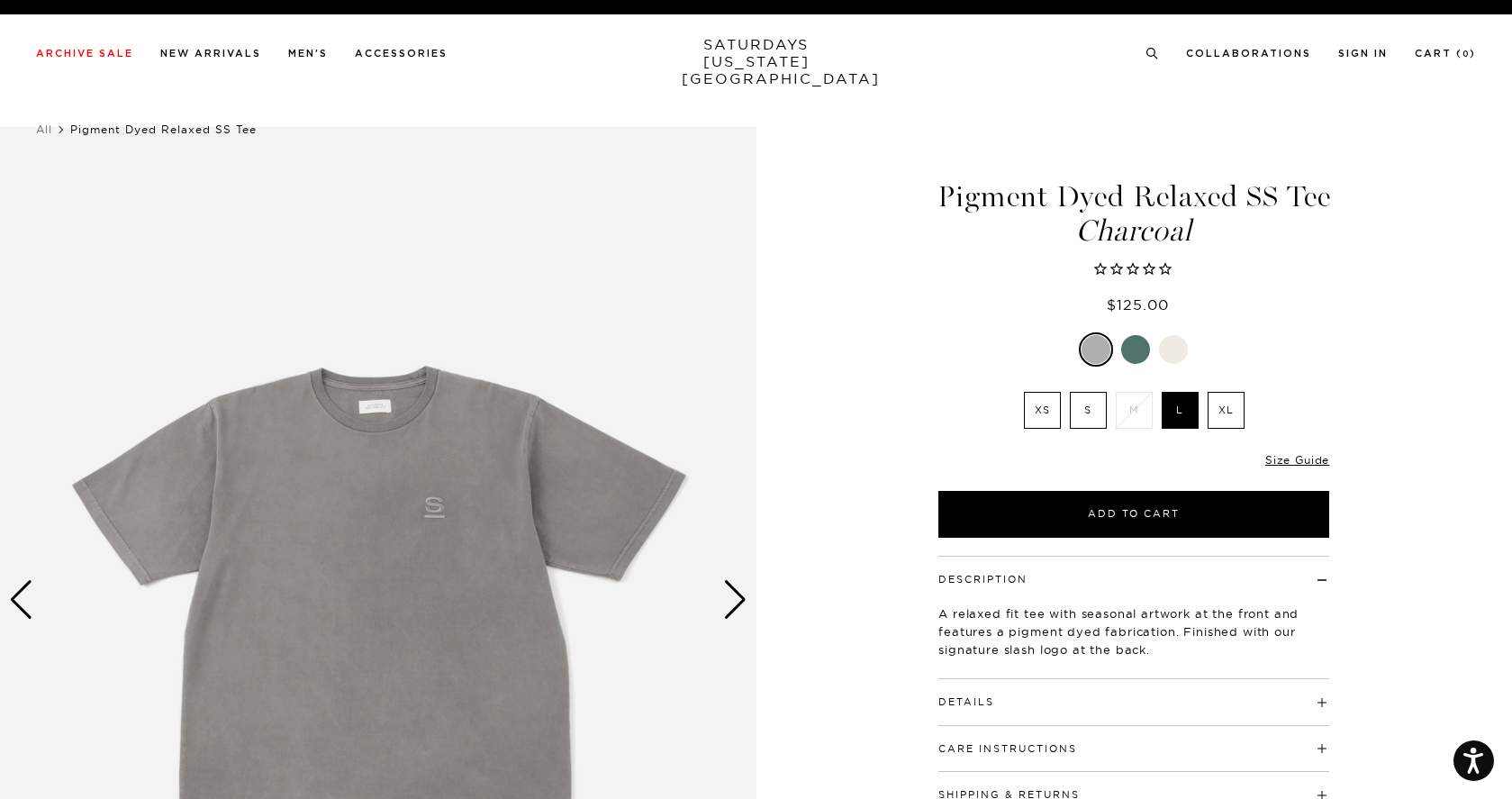
click at [779, 42] on link "SATURDAYS [US_STATE][GEOGRAPHIC_DATA]" at bounding box center [756, 61] width 149 height 52
